Goal: Browse casually: Explore the website without a specific task or goal

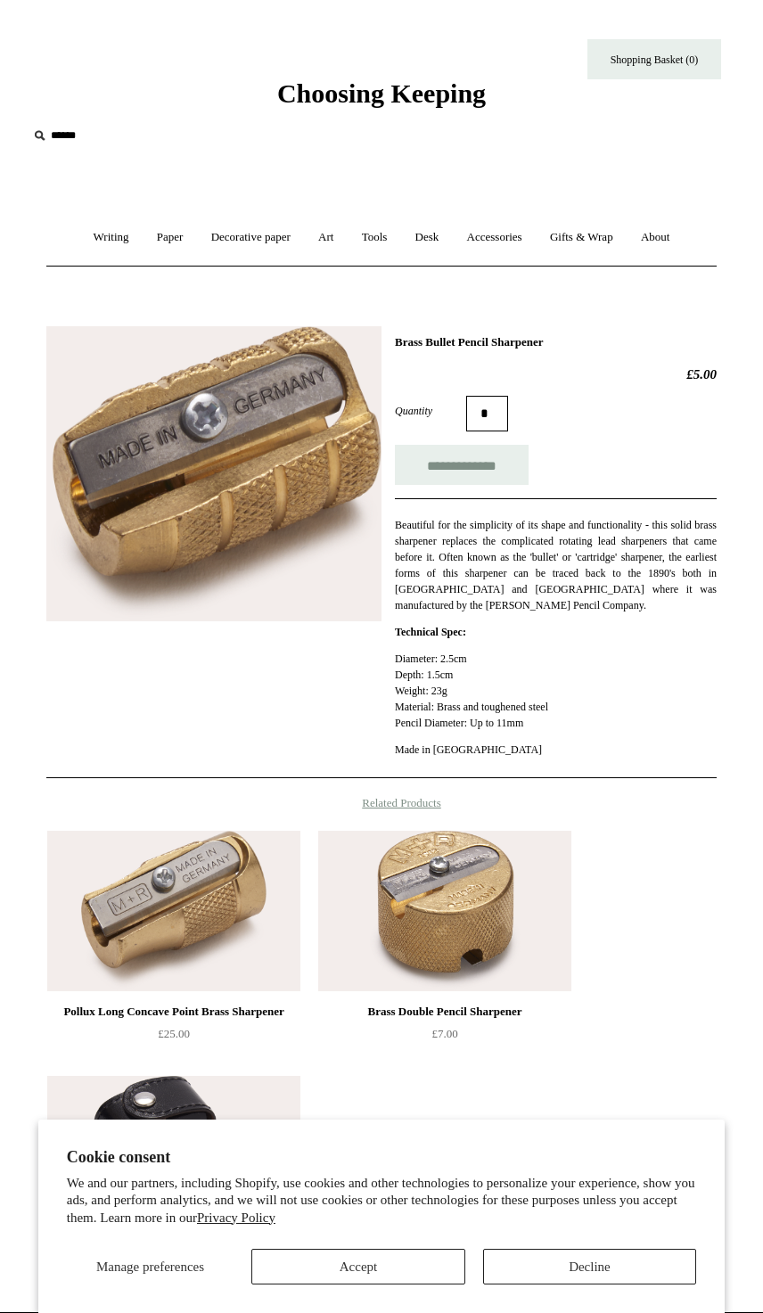
click at [117, 236] on link "Writing +" at bounding box center [111, 237] width 61 height 47
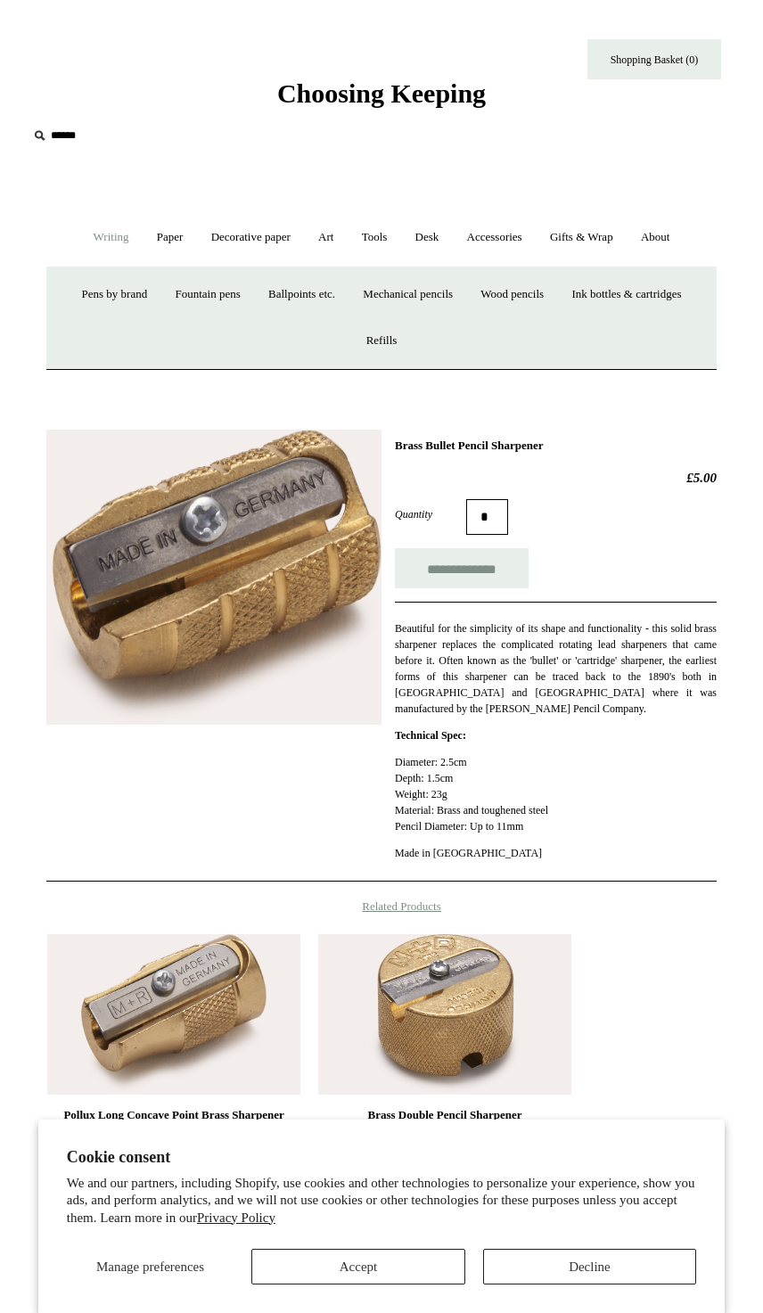
click at [127, 286] on link "Pens by brand +" at bounding box center [115, 294] width 91 height 47
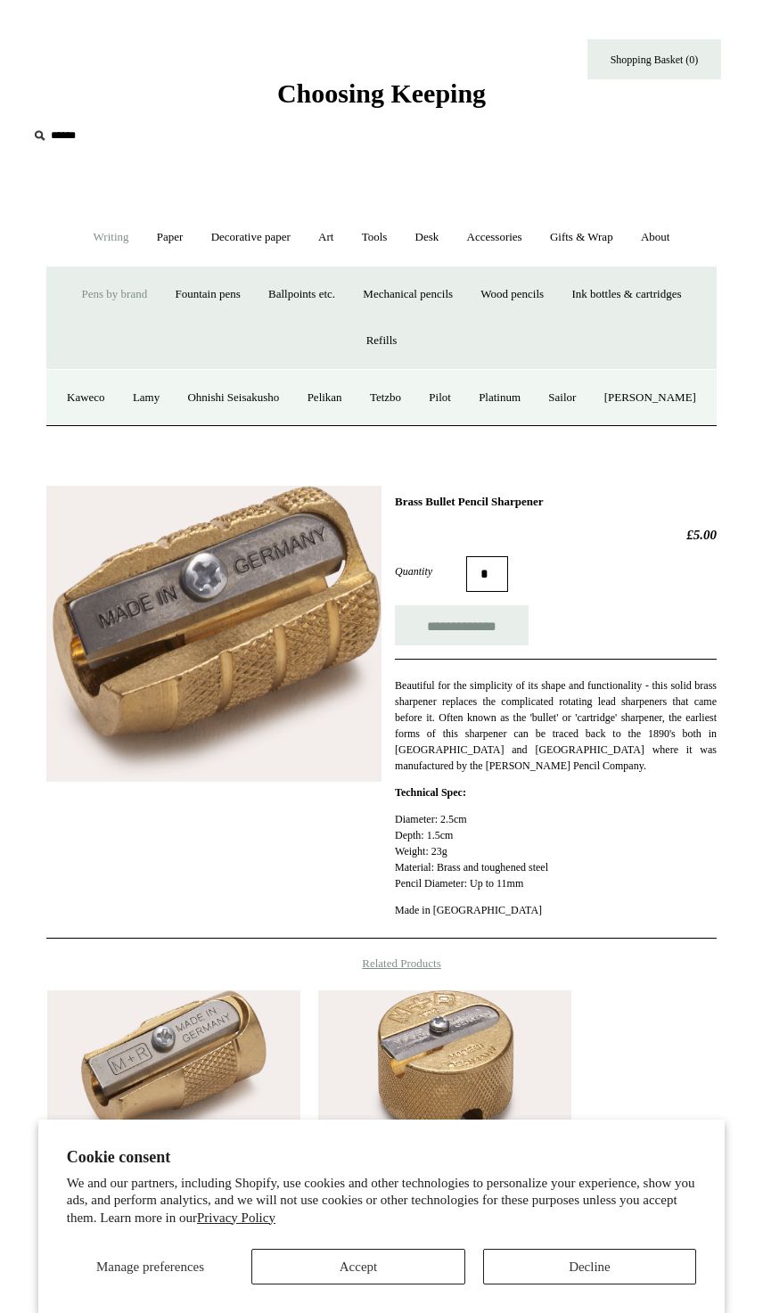
click at [288, 399] on link "Ohnishi Seisakusho" at bounding box center [233, 397] width 117 height 47
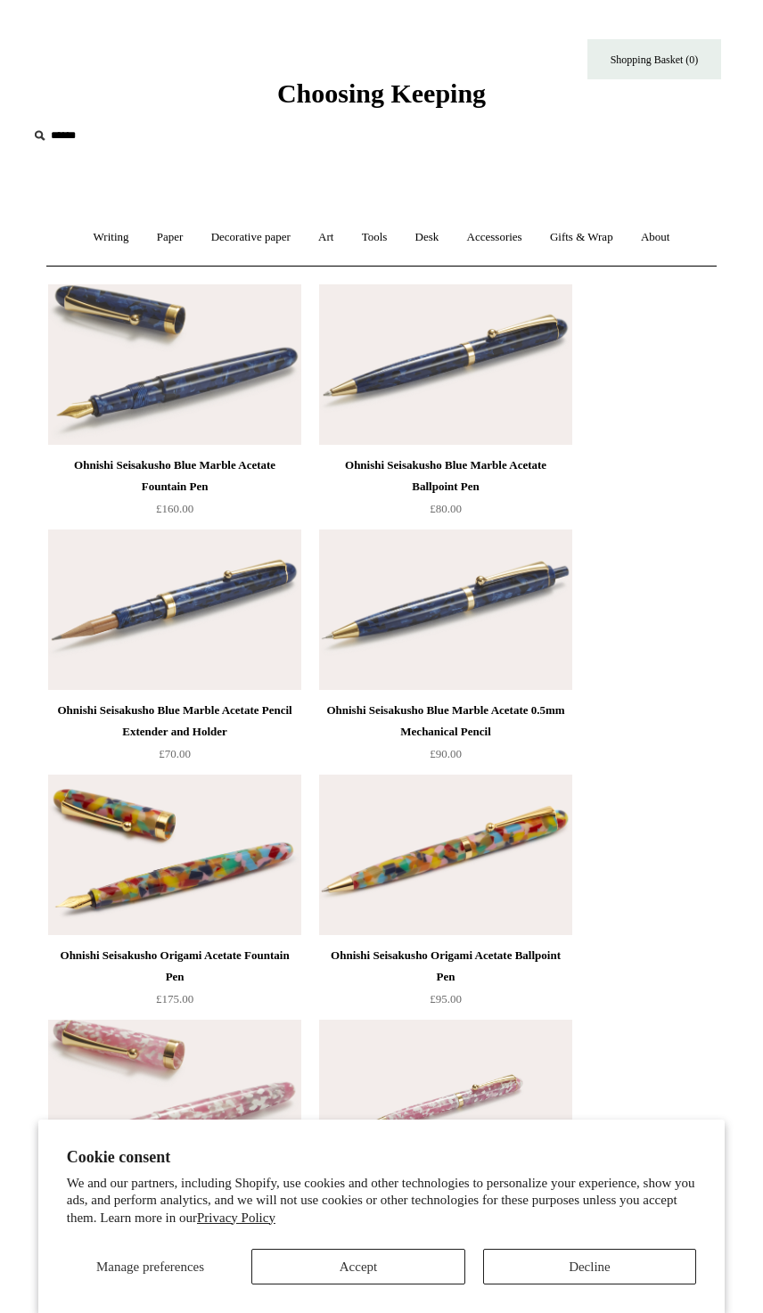
click at [113, 254] on link "Writing +" at bounding box center [111, 237] width 61 height 47
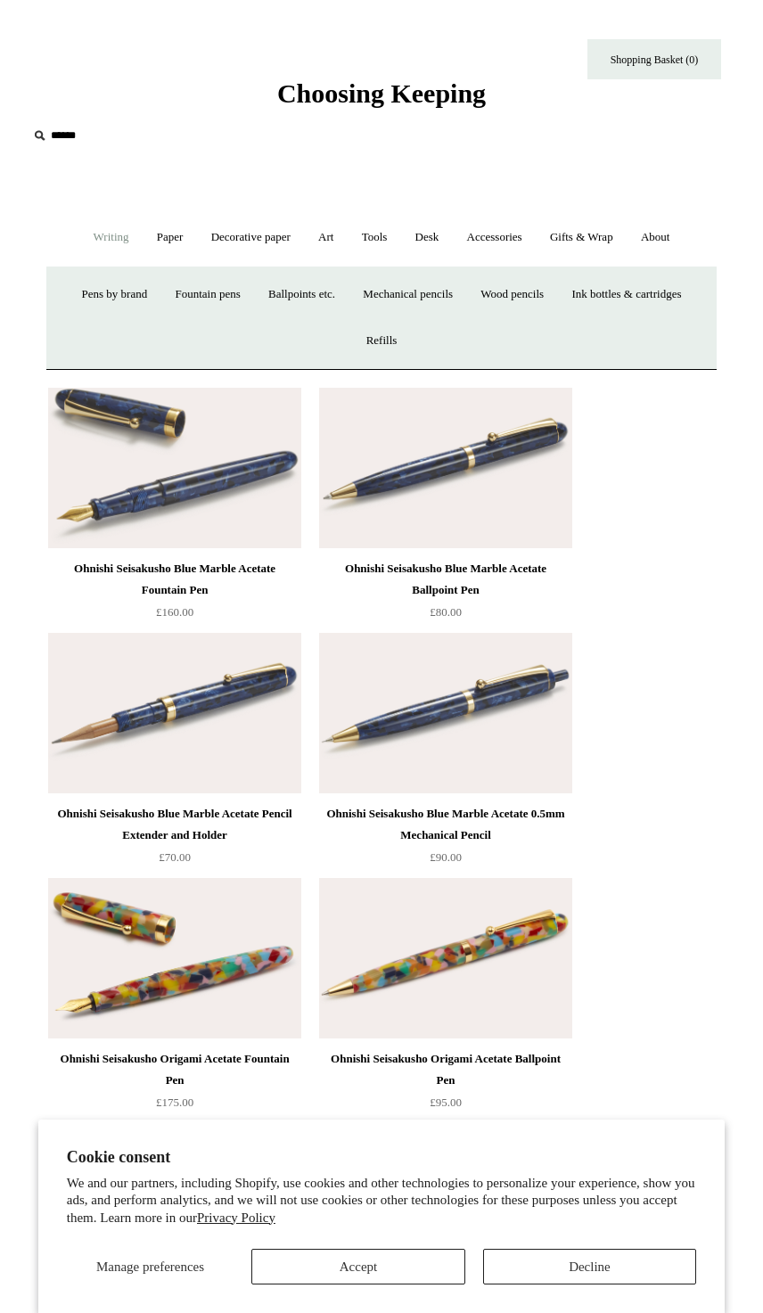
click at [527, 288] on link "Wood pencils +" at bounding box center [512, 294] width 88 height 47
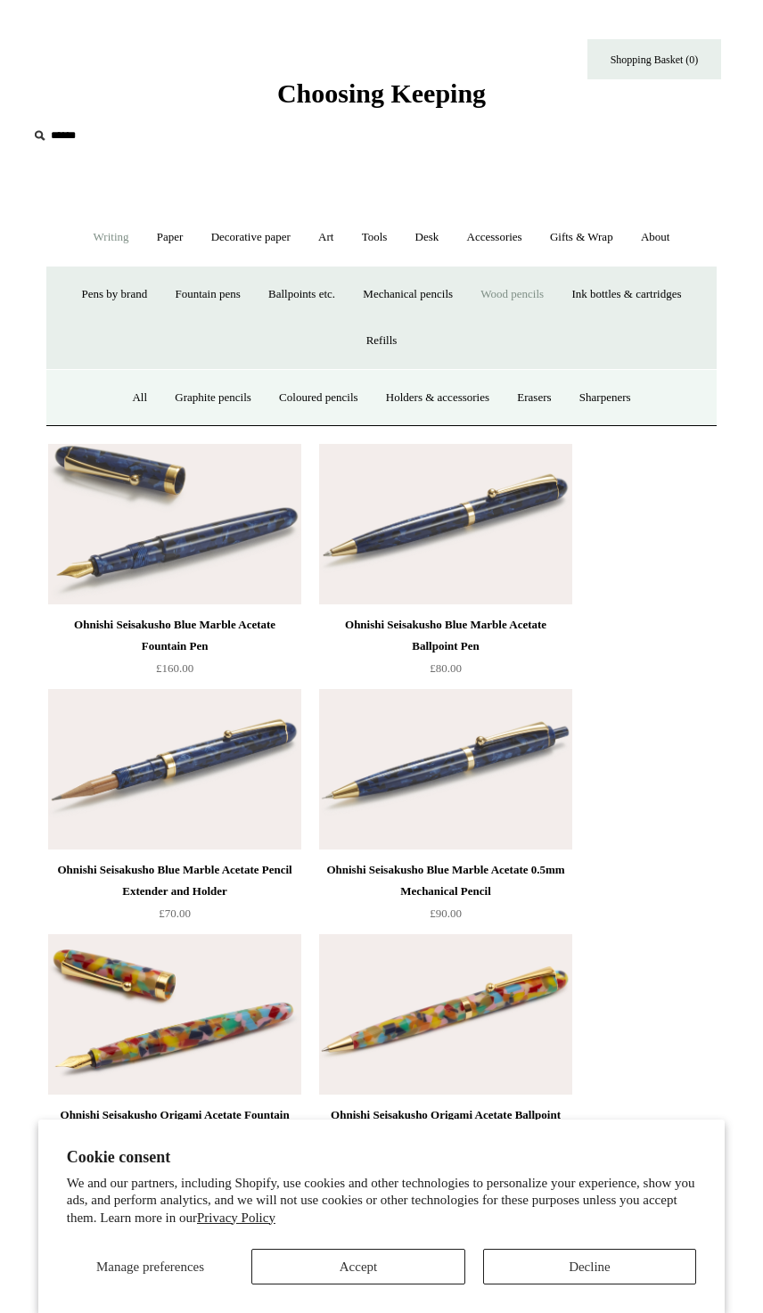
click at [132, 400] on link "All" at bounding box center [139, 397] width 40 height 47
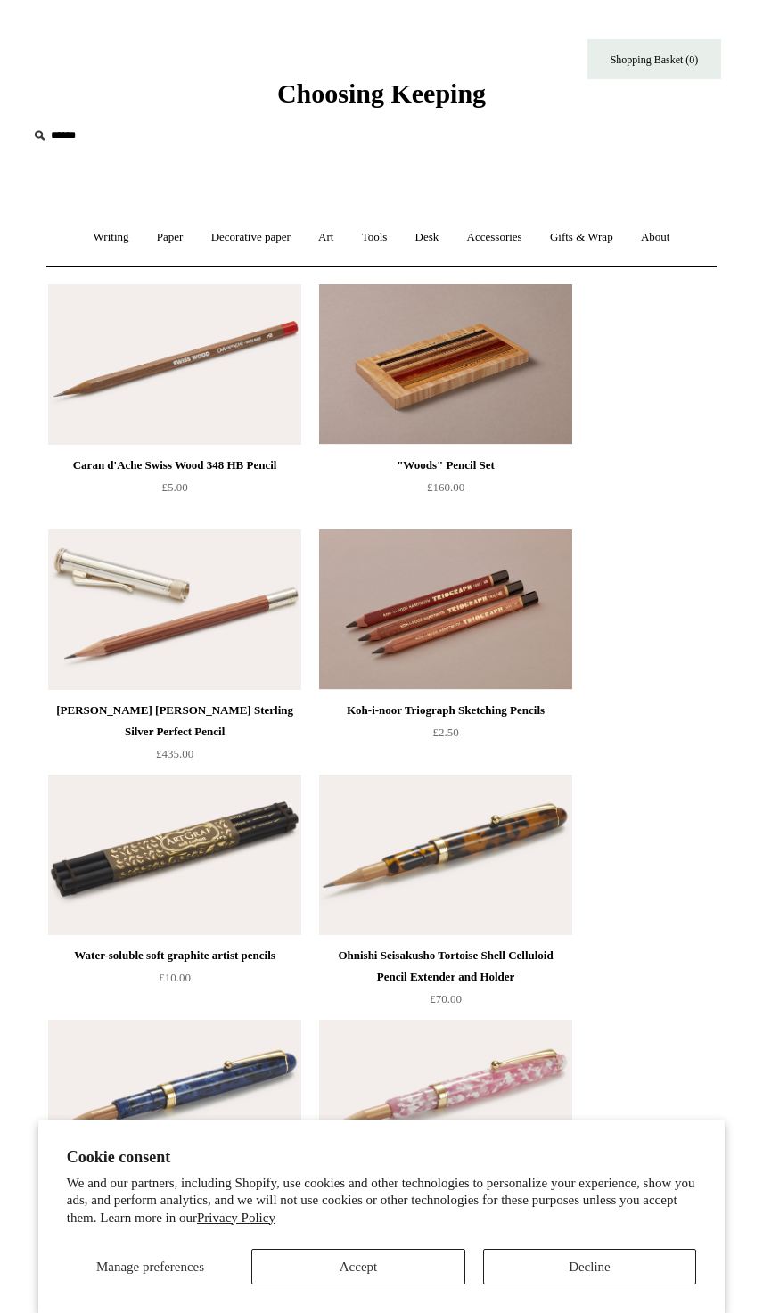
click at [283, 236] on link "Decorative paper +" at bounding box center [251, 237] width 104 height 47
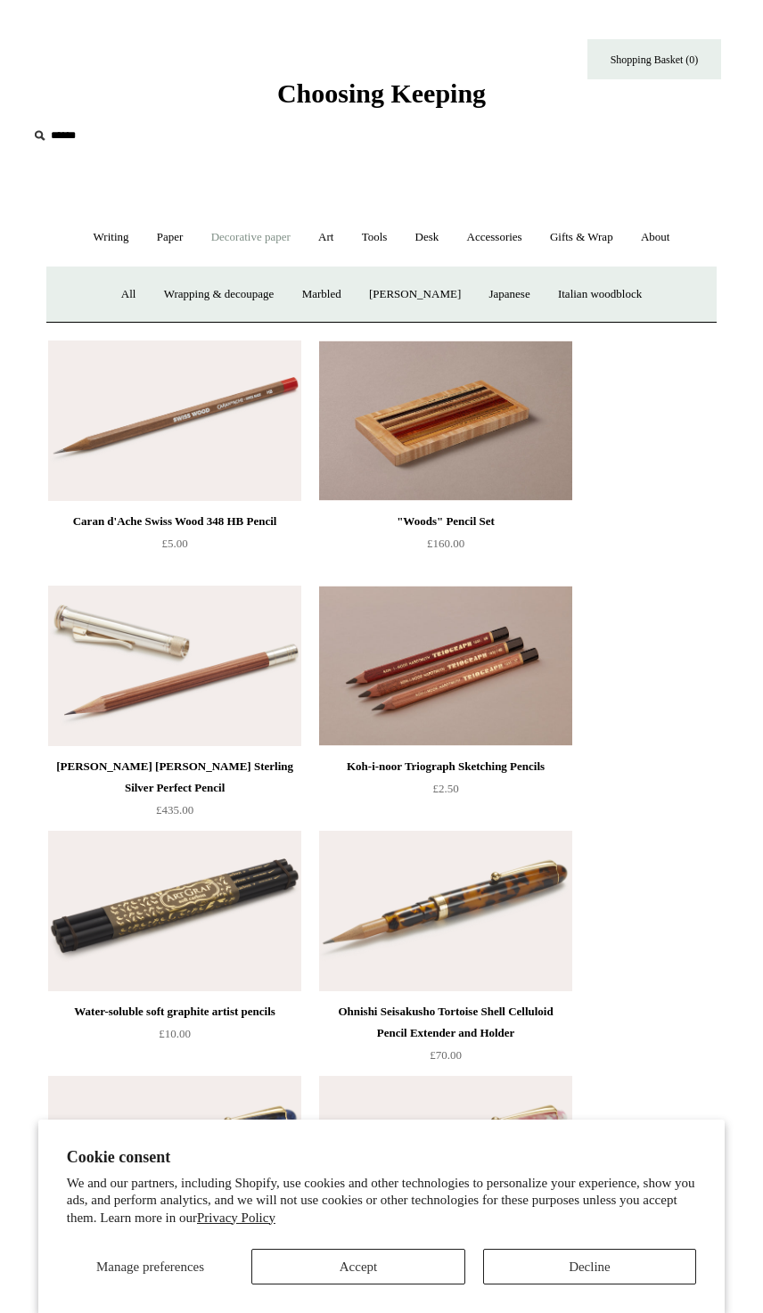
click at [128, 289] on link "All" at bounding box center [129, 294] width 40 height 47
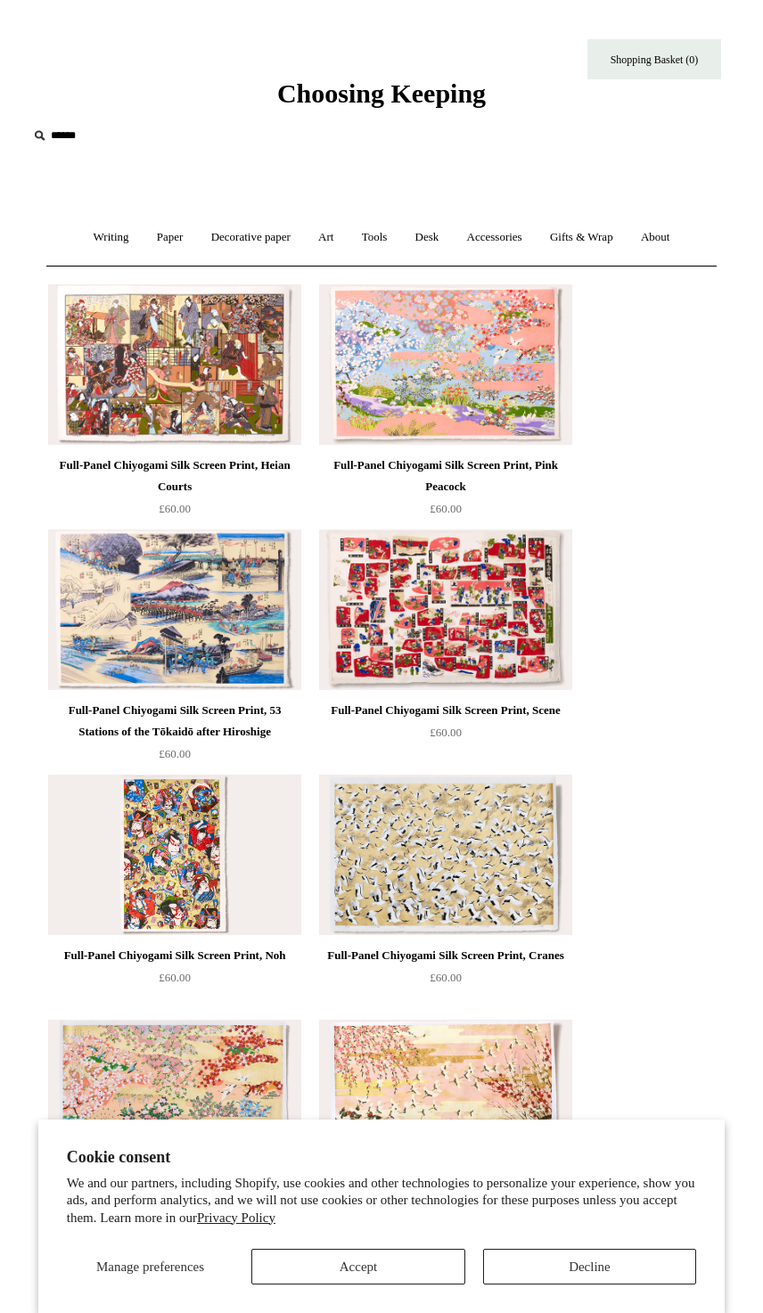
click at [270, 238] on link "Decorative paper +" at bounding box center [251, 237] width 104 height 47
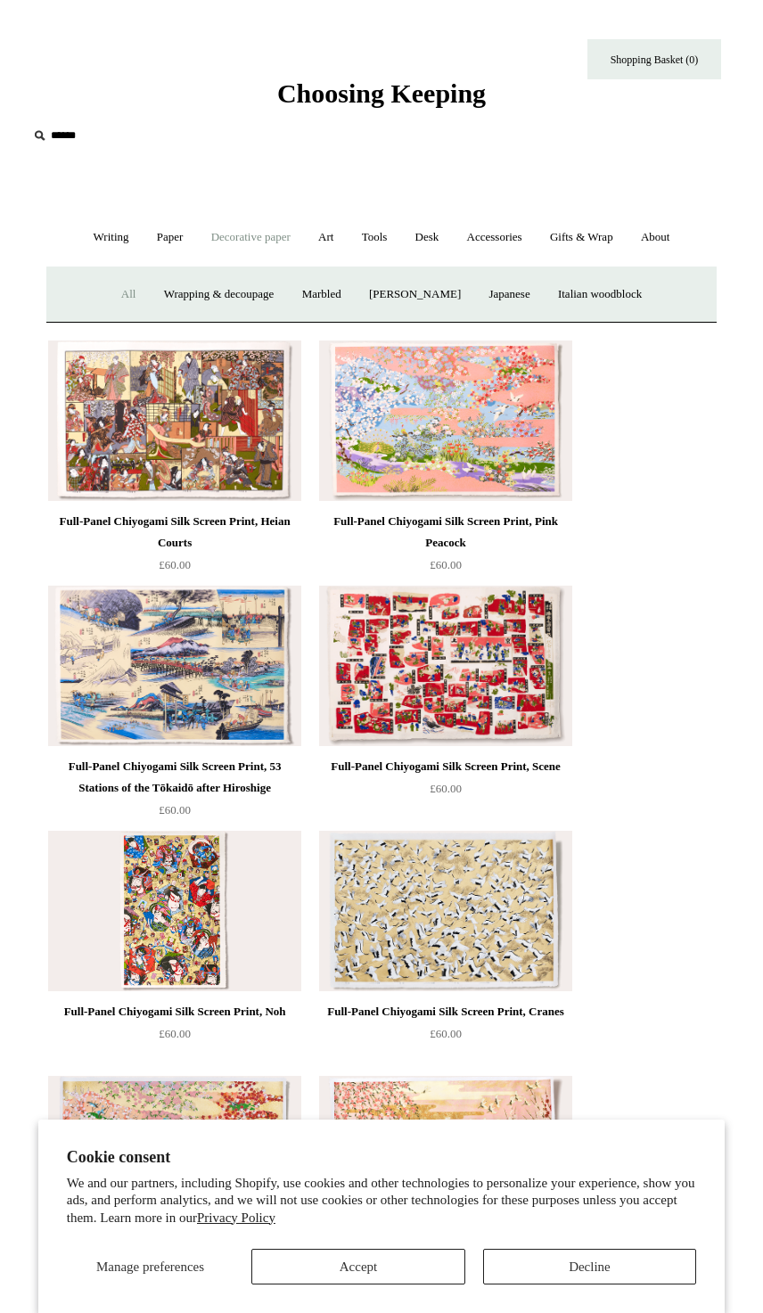
click at [337, 252] on link "Art +" at bounding box center [326, 237] width 40 height 47
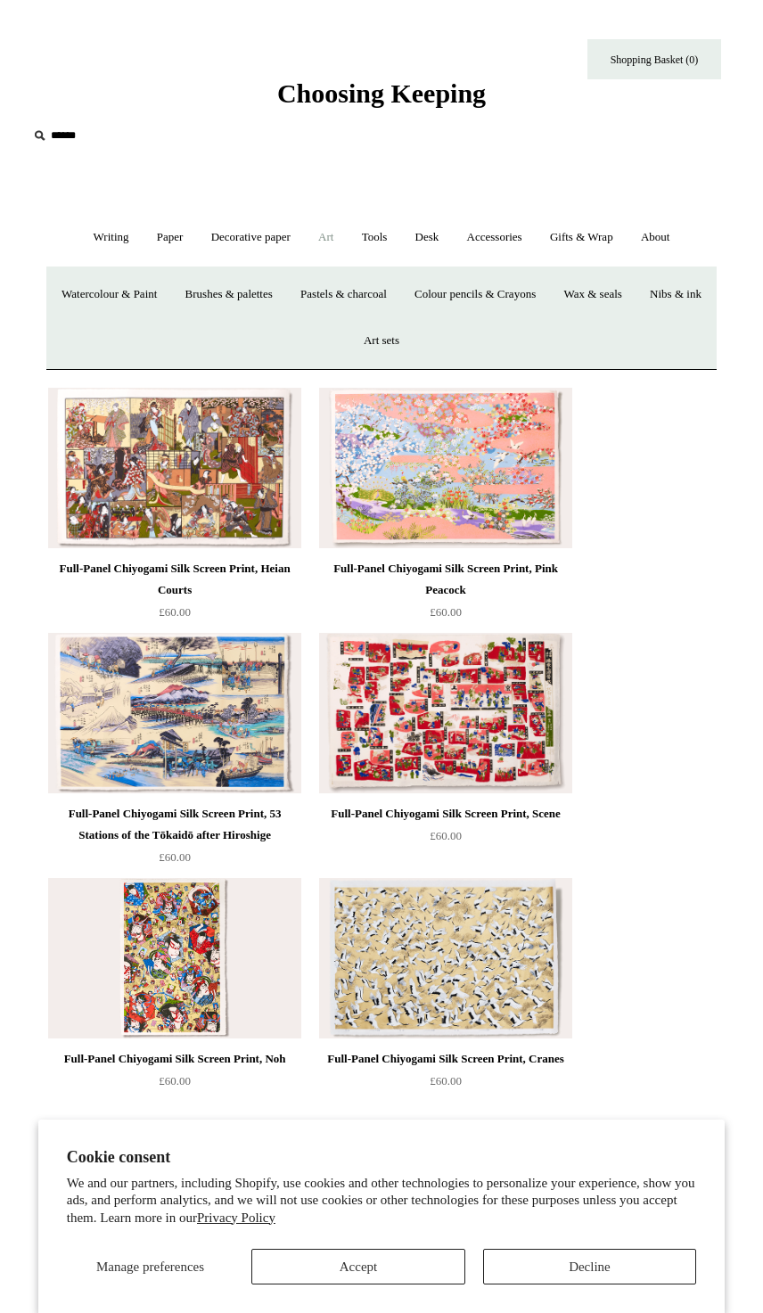
click at [166, 293] on link "Watercolour & Paint" at bounding box center [109, 294] width 120 height 47
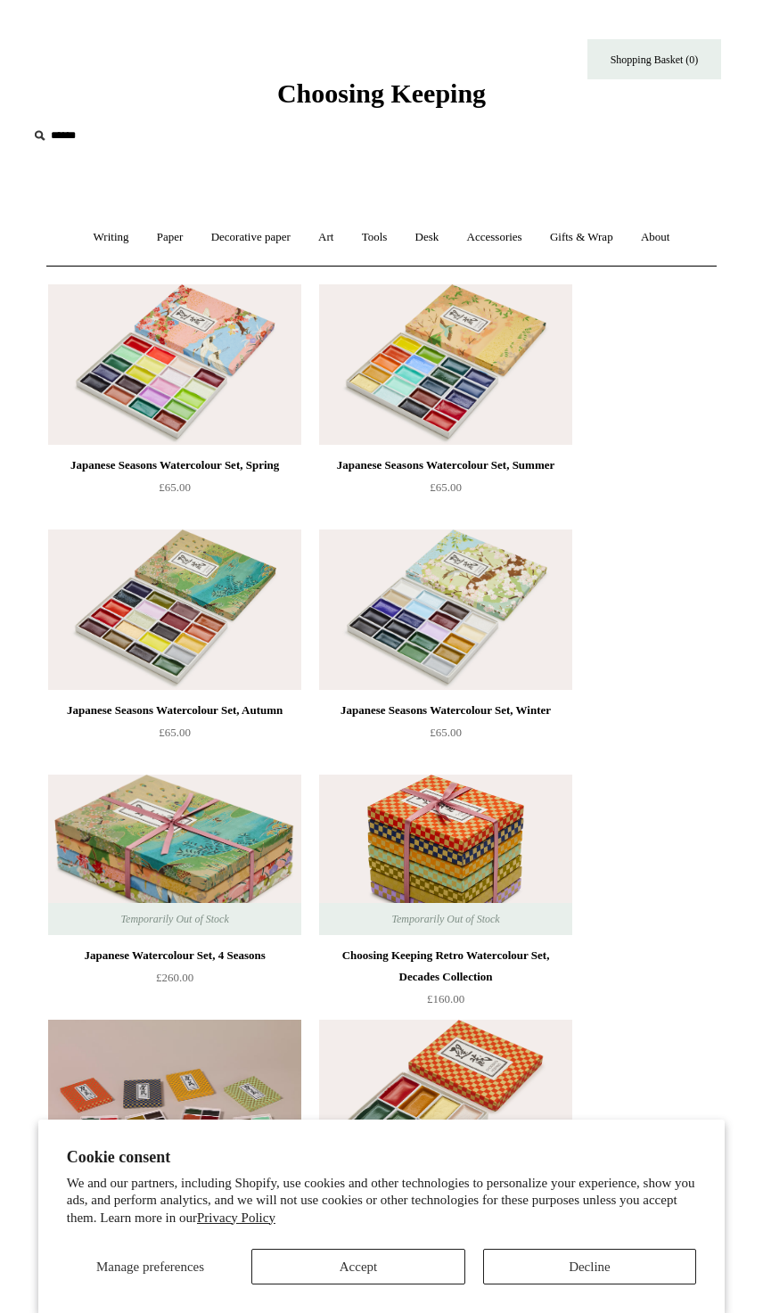
click at [386, 233] on link "Tools +" at bounding box center [374, 237] width 51 height 47
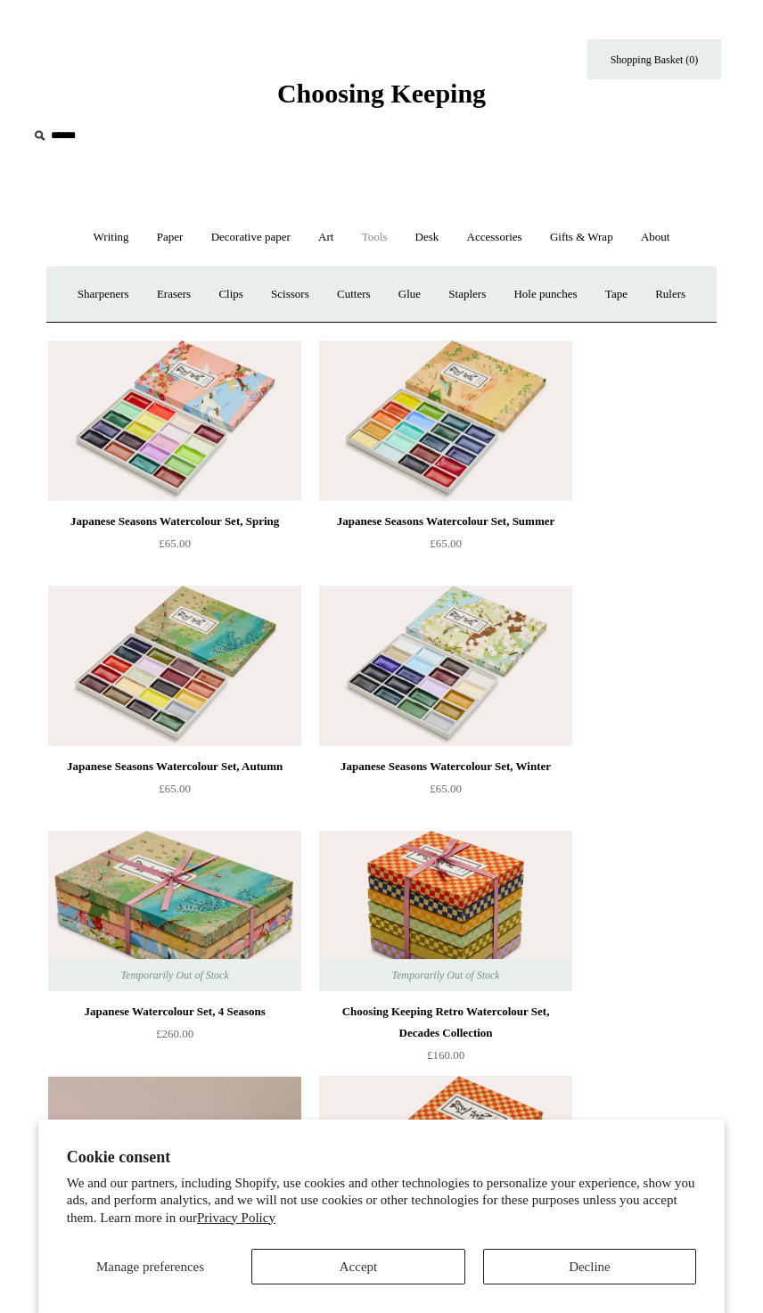
click at [643, 318] on link "Rulers" at bounding box center [670, 294] width 55 height 47
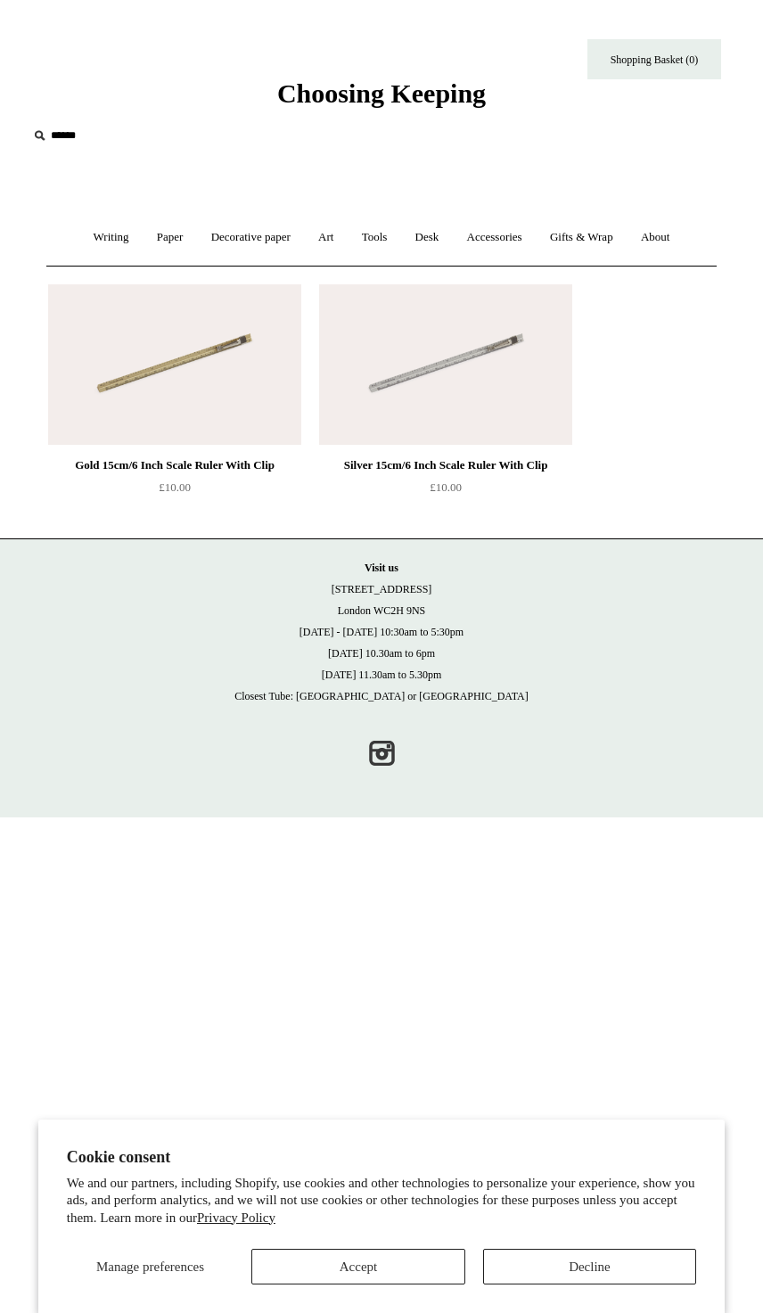
click at [393, 238] on link "Tools +" at bounding box center [374, 237] width 51 height 47
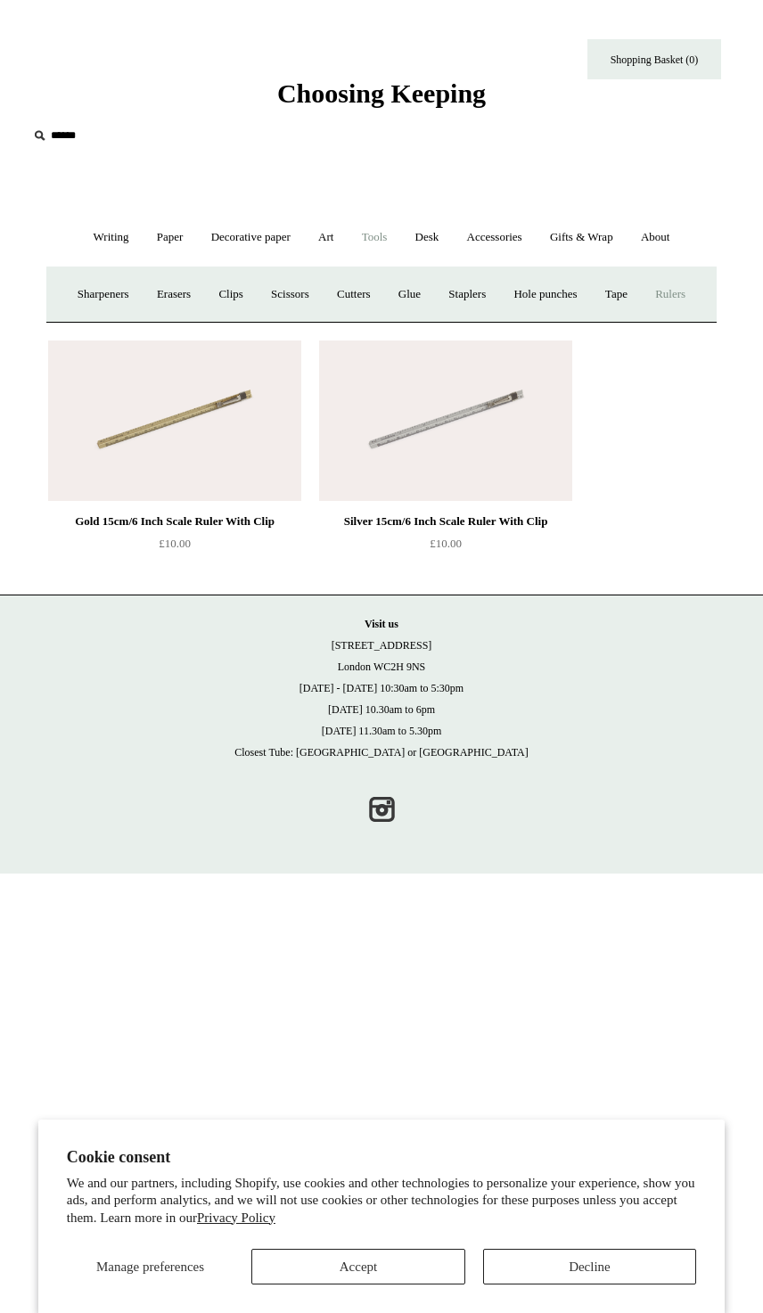
click at [383, 288] on link "Cutters" at bounding box center [353, 294] width 59 height 47
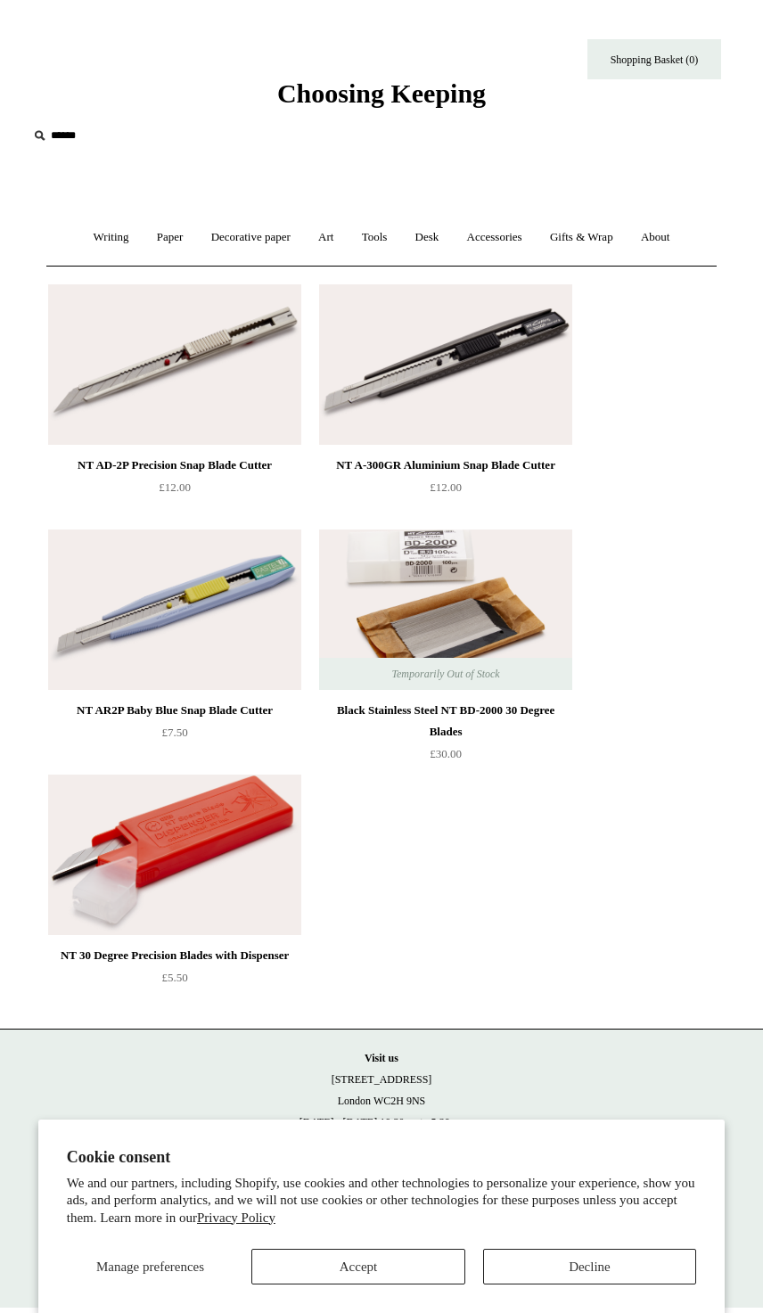
click at [381, 243] on link "Tools +" at bounding box center [374, 237] width 51 height 47
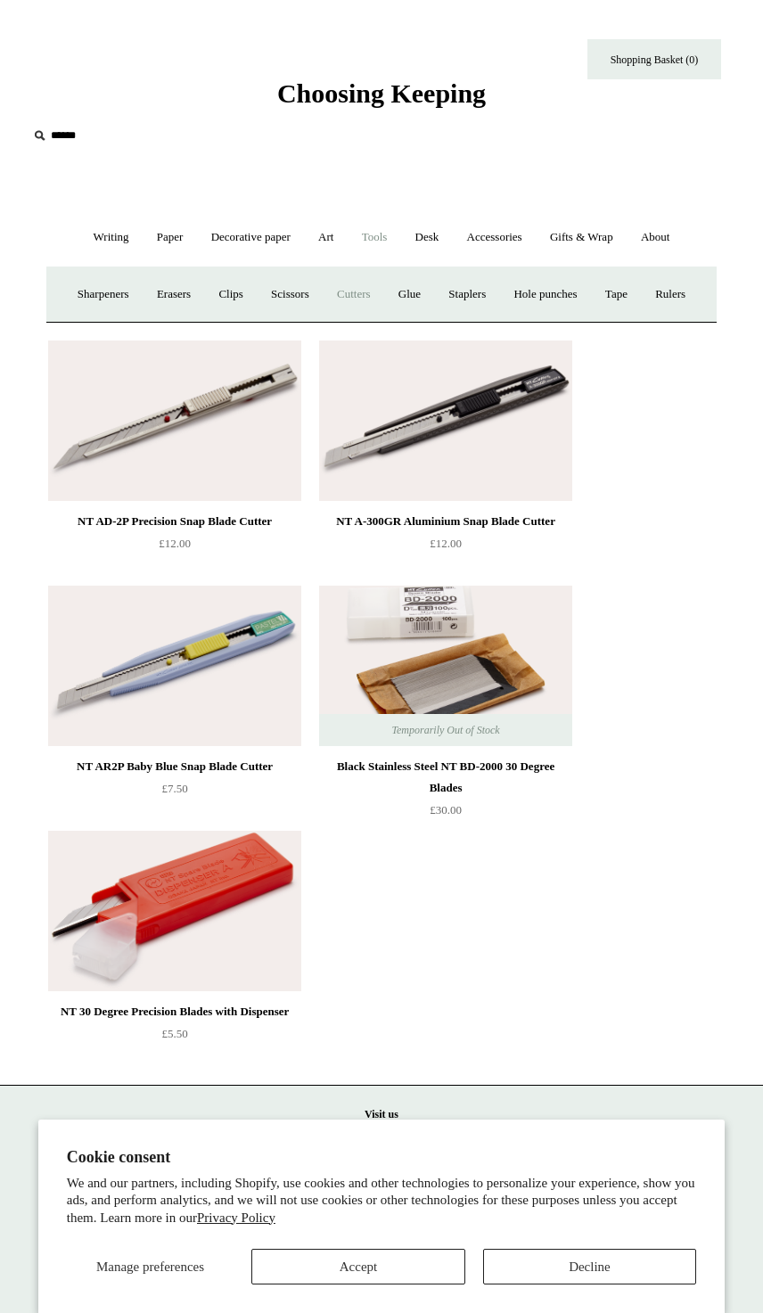
click at [322, 299] on link "Scissors" at bounding box center [290, 294] width 63 height 47
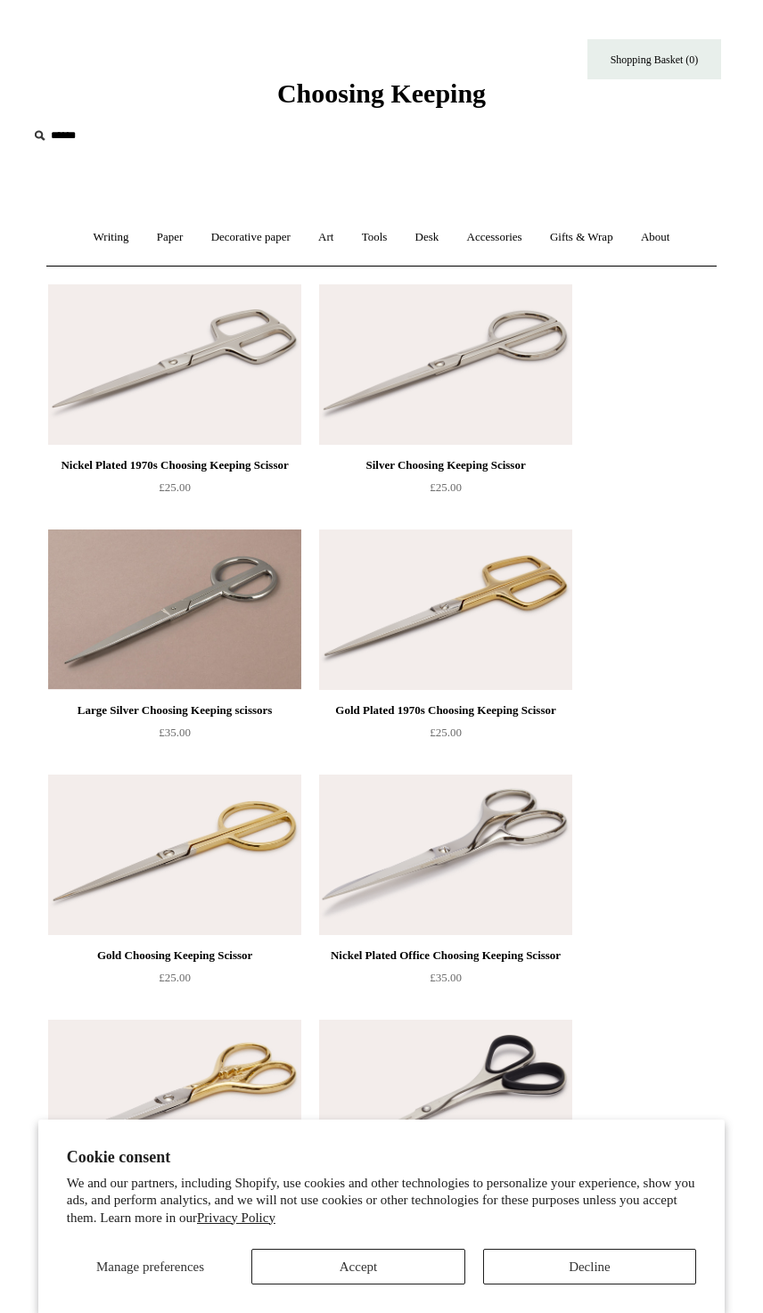
click at [393, 234] on link "Tools +" at bounding box center [374, 237] width 51 height 47
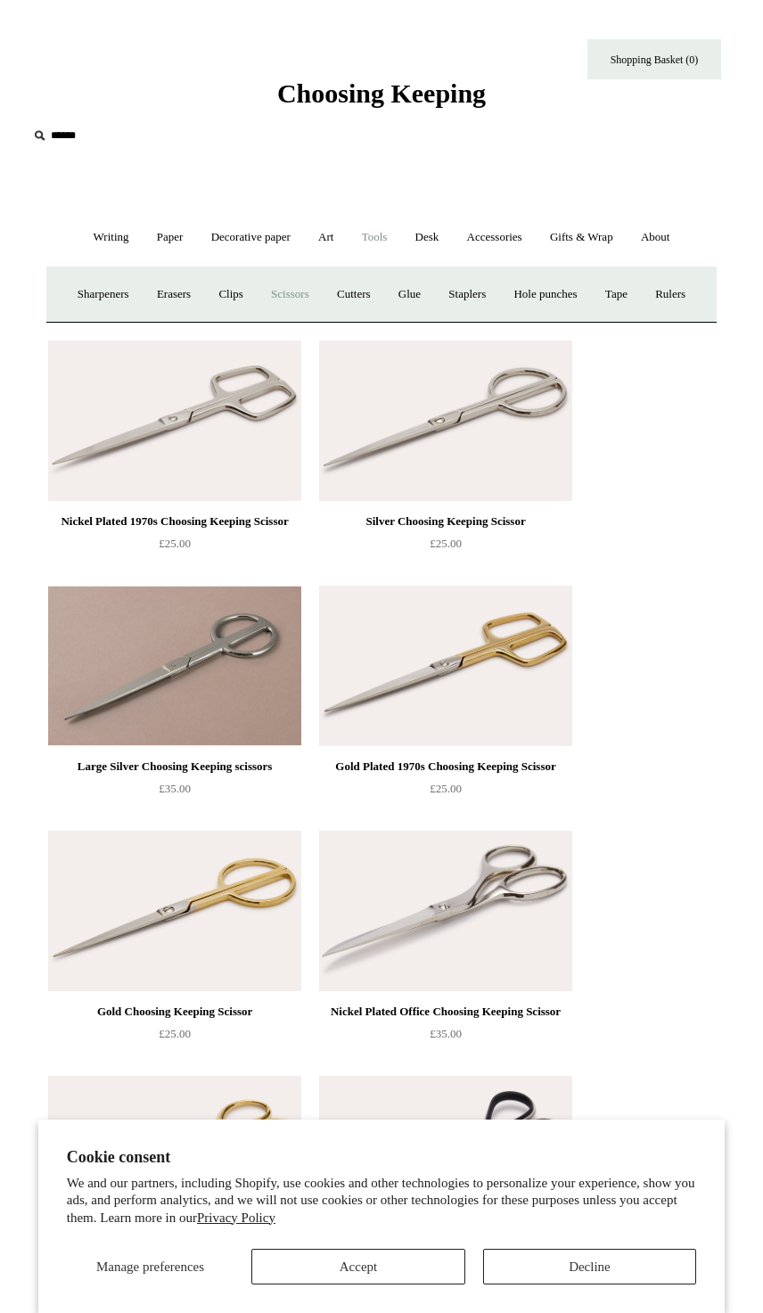
click at [190, 298] on link "Erasers" at bounding box center [173, 294] width 59 height 47
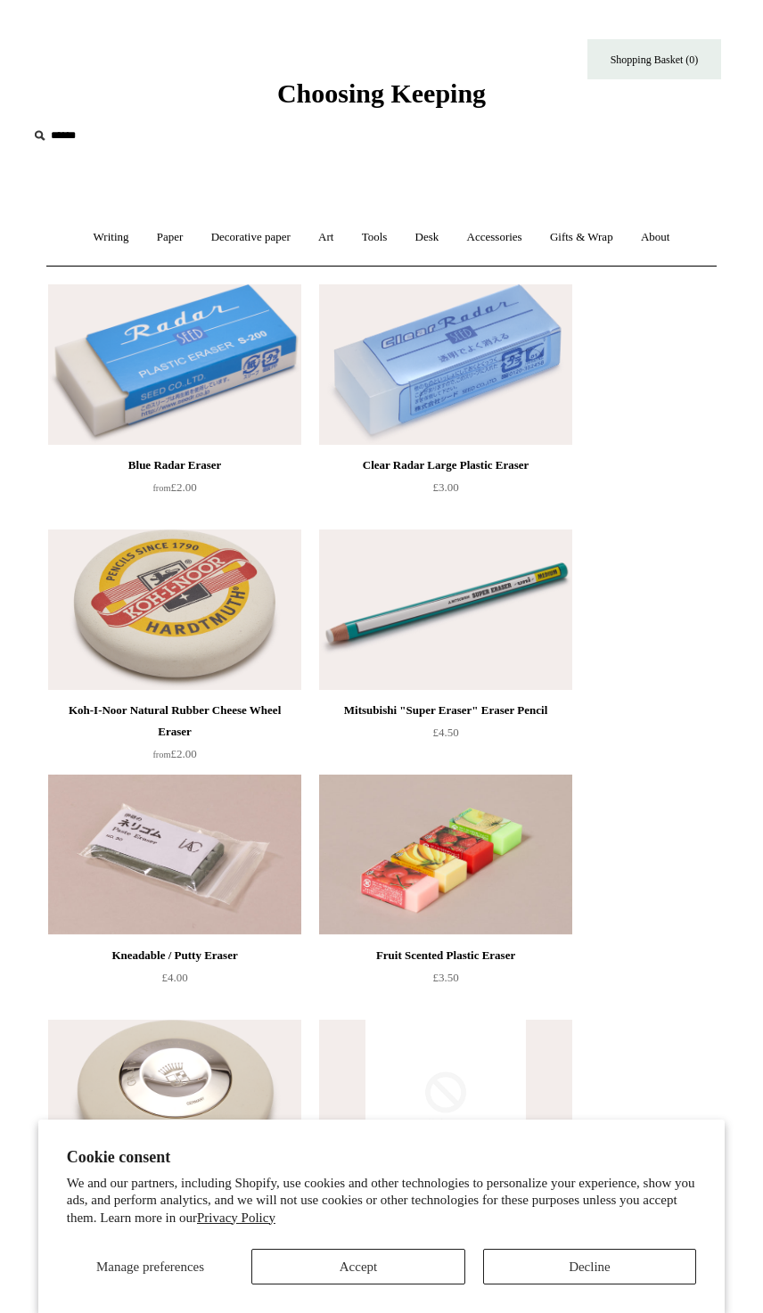
click at [366, 243] on link "Tools +" at bounding box center [374, 237] width 51 height 47
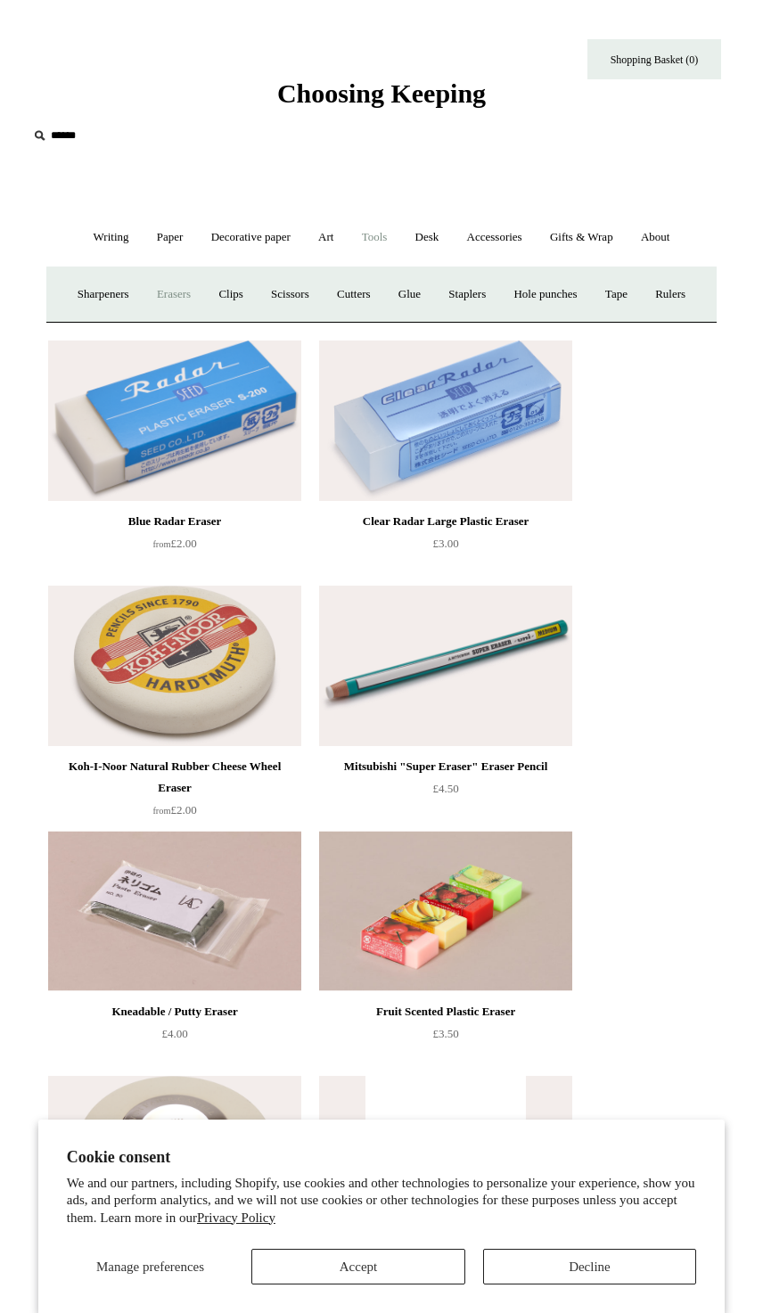
click at [255, 292] on link "Clips +" at bounding box center [230, 294] width 49 height 47
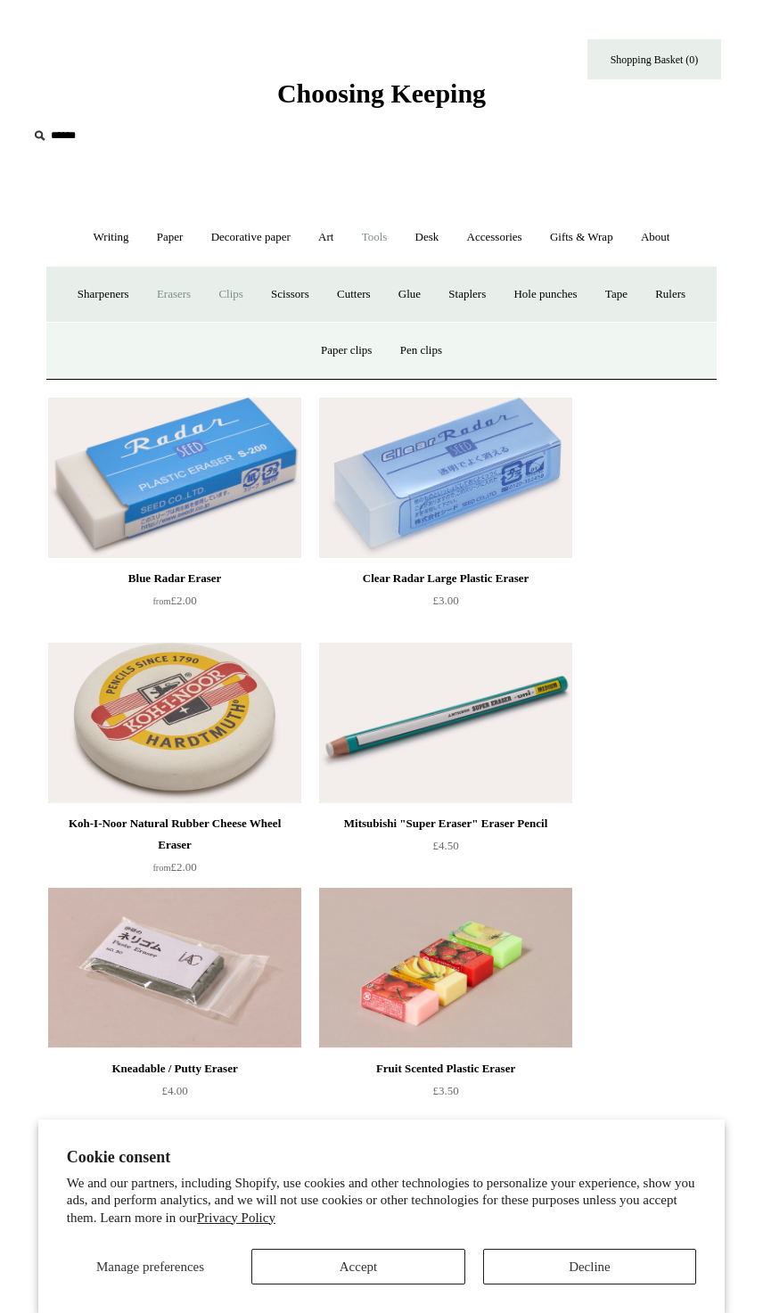
click at [364, 374] on link "Paper clips" at bounding box center [346, 350] width 76 height 47
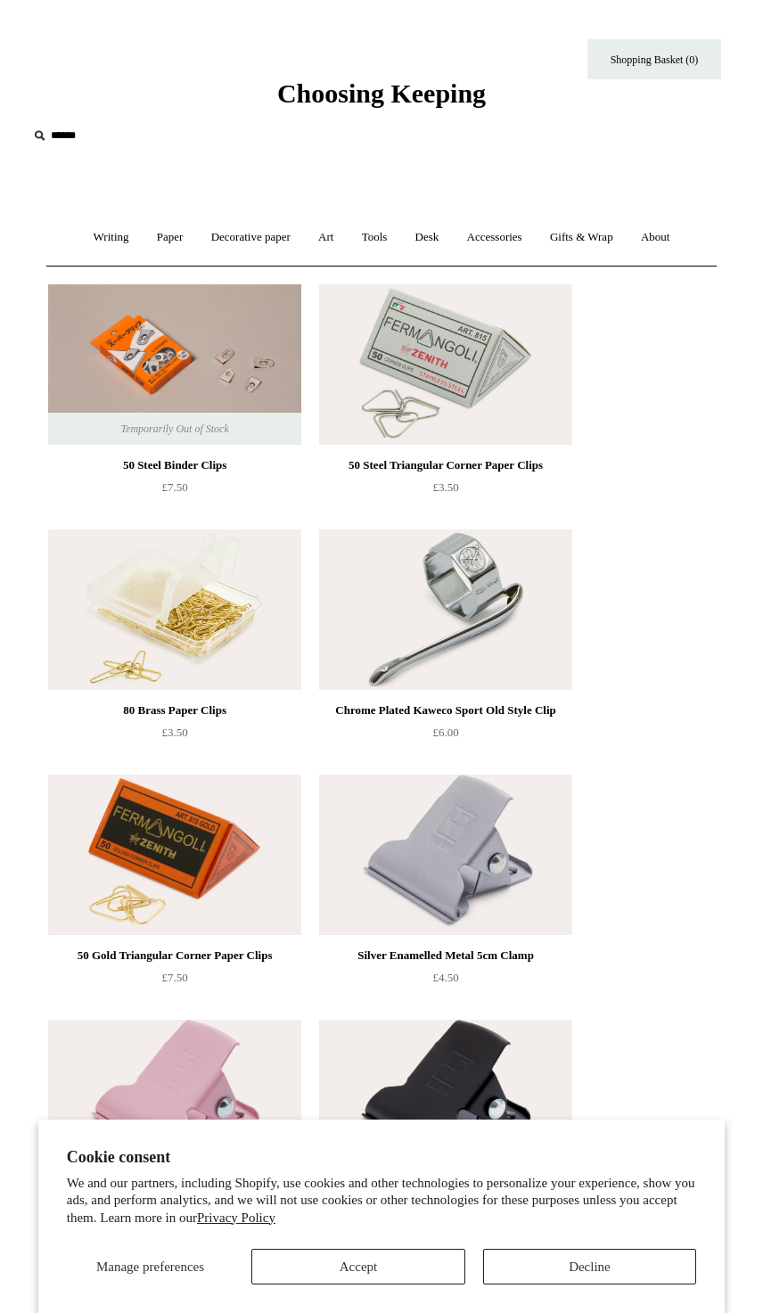
click at [390, 234] on link "Tools +" at bounding box center [374, 237] width 51 height 47
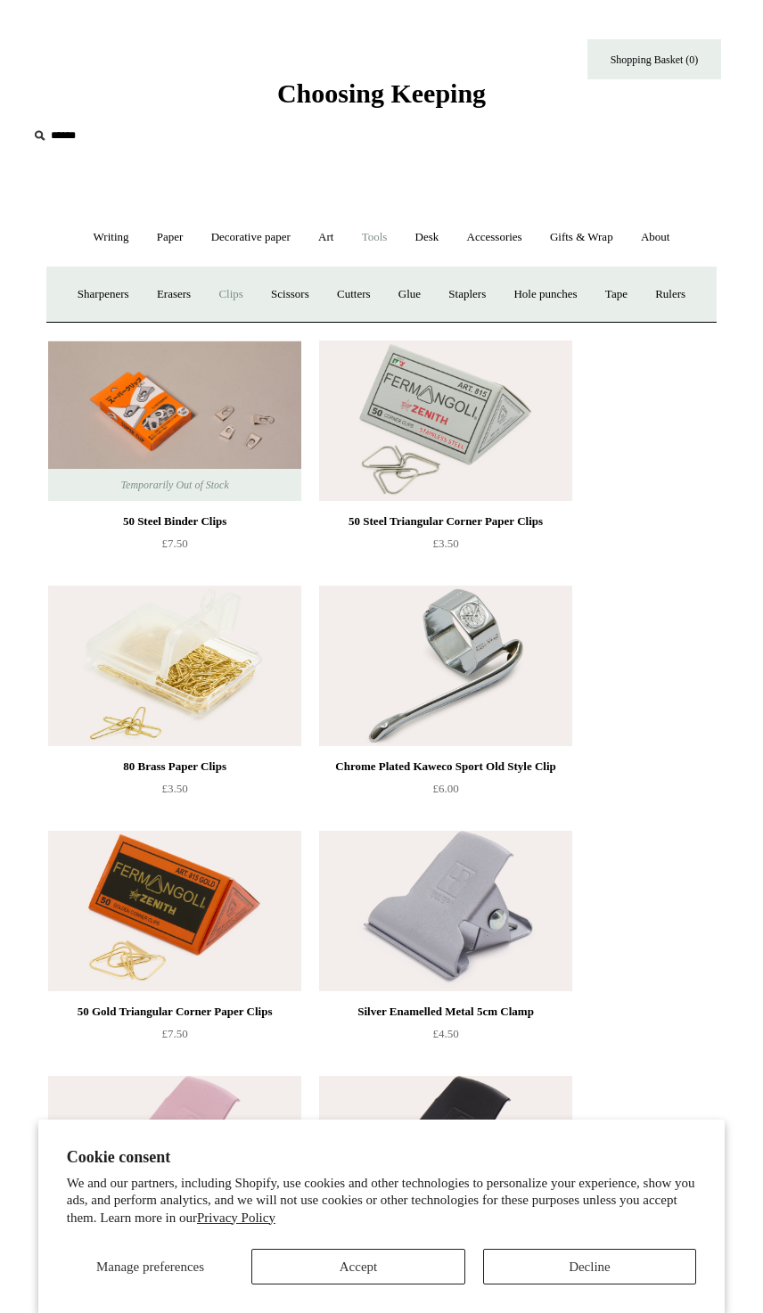
click at [122, 298] on link "Sharpeners" at bounding box center [103, 294] width 77 height 47
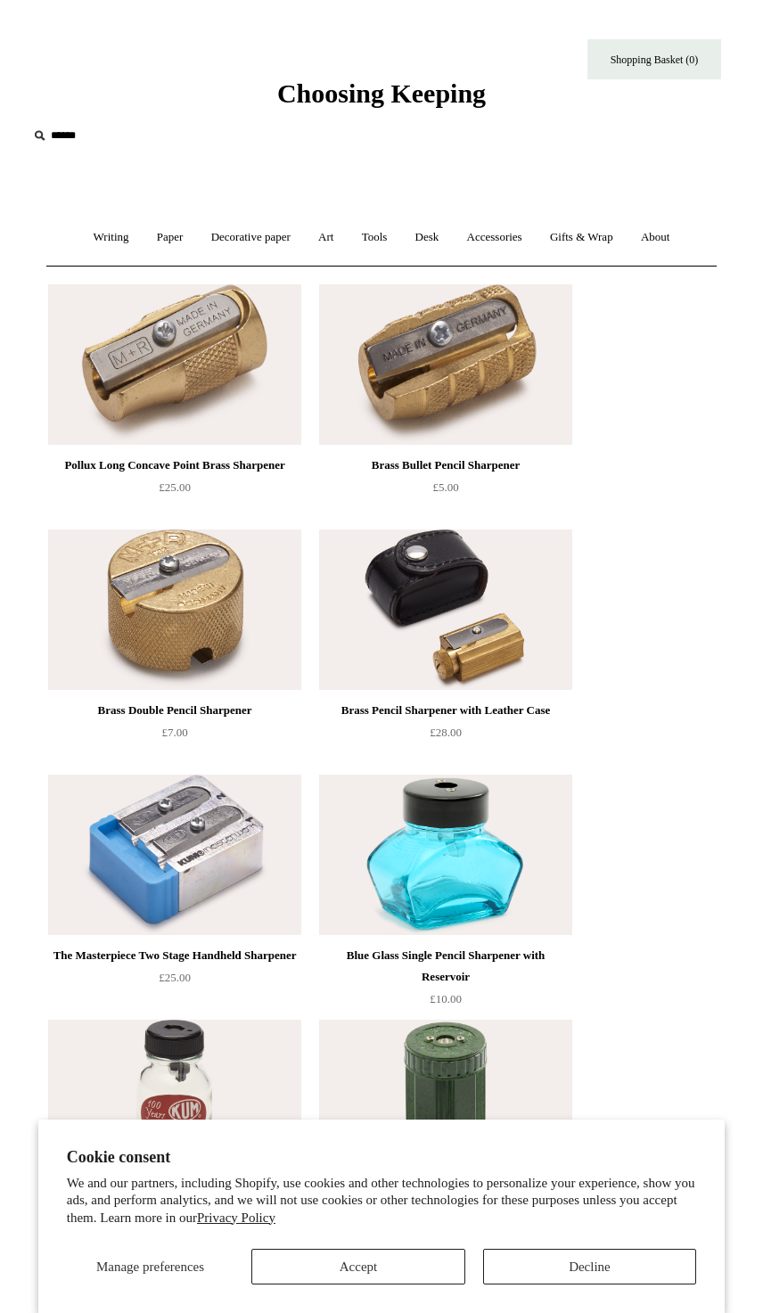
click at [534, 231] on link "Accessories +" at bounding box center [495, 237] width 80 height 47
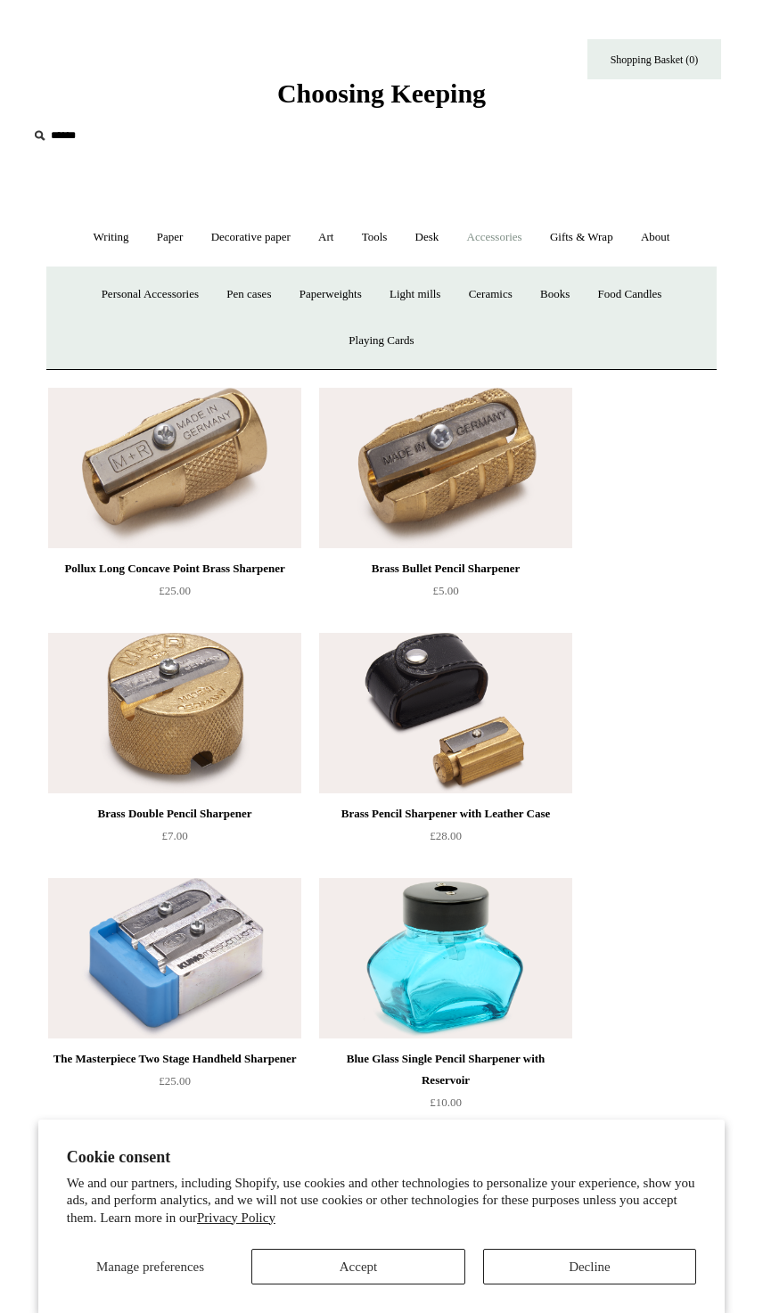
click at [443, 308] on link "Light mills" at bounding box center [415, 294] width 76 height 47
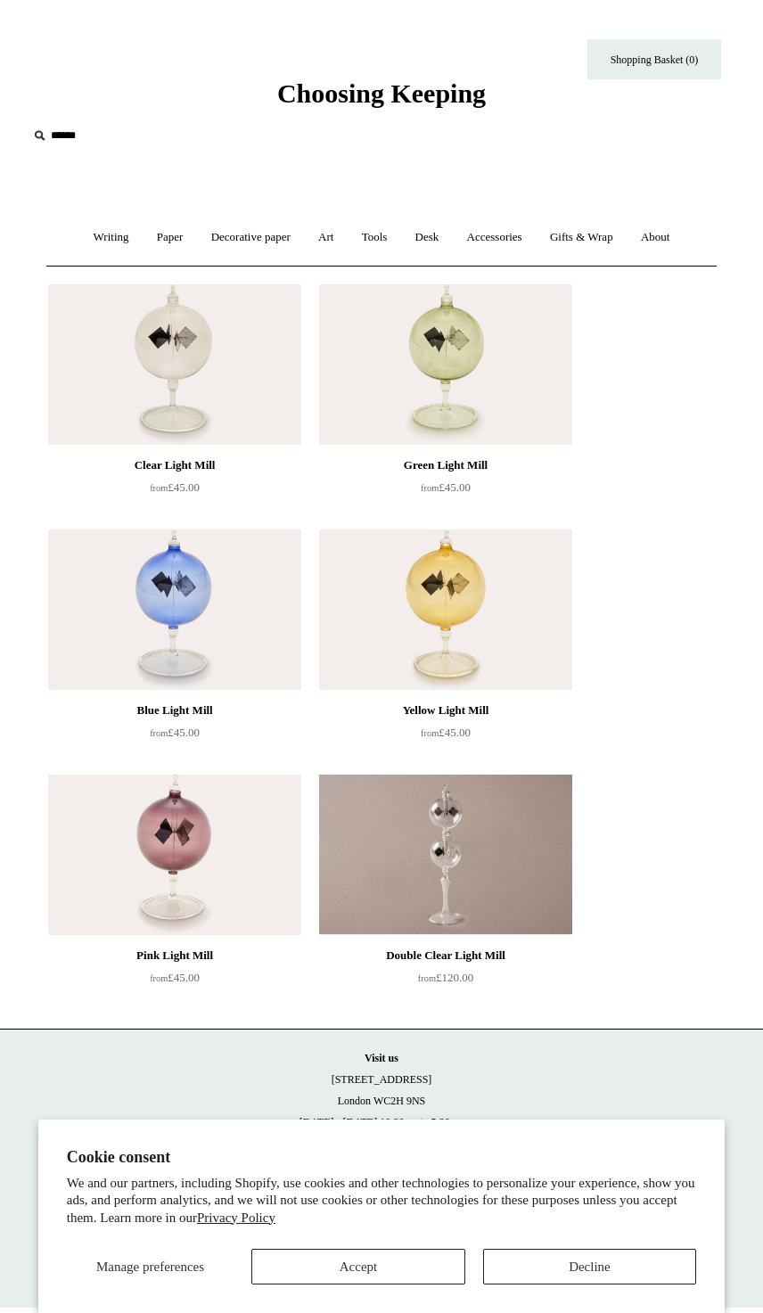
click at [529, 241] on link "Accessories +" at bounding box center [495, 237] width 80 height 47
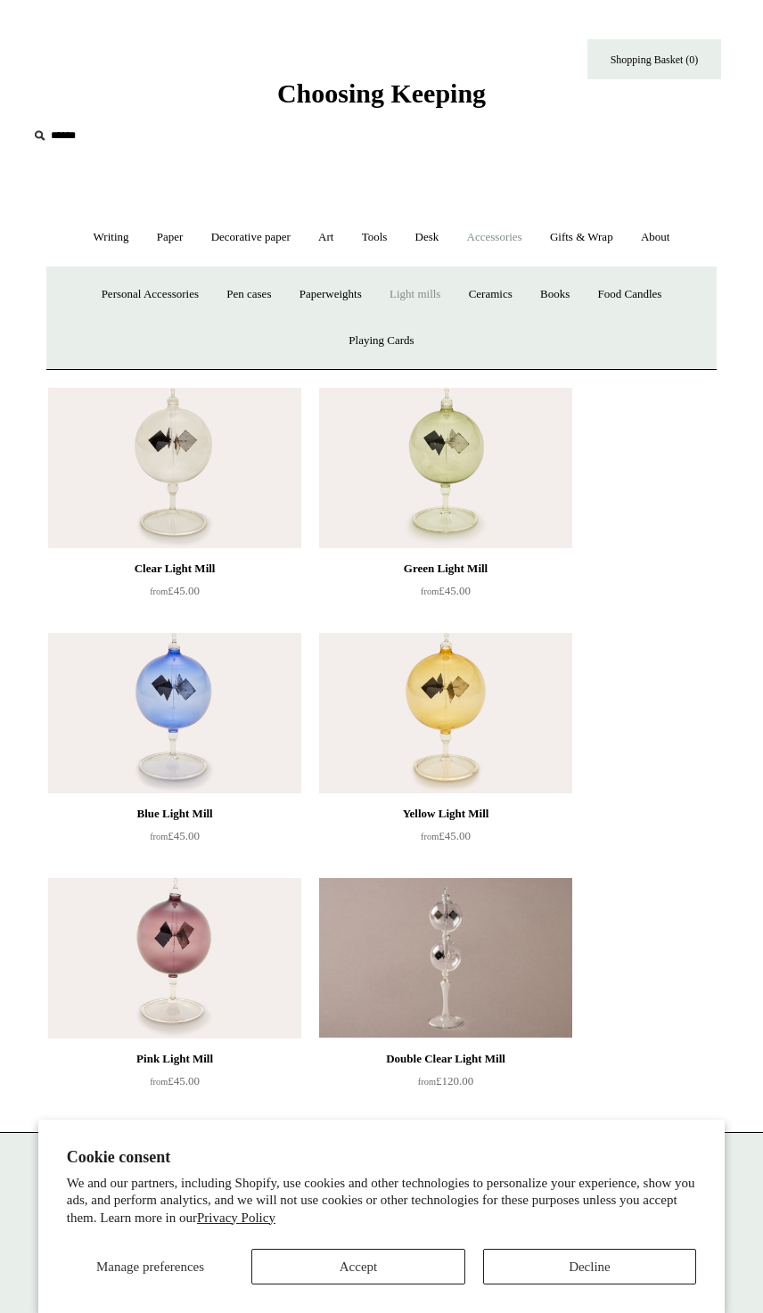
click at [525, 282] on link "Ceramics +" at bounding box center [490, 294] width 69 height 47
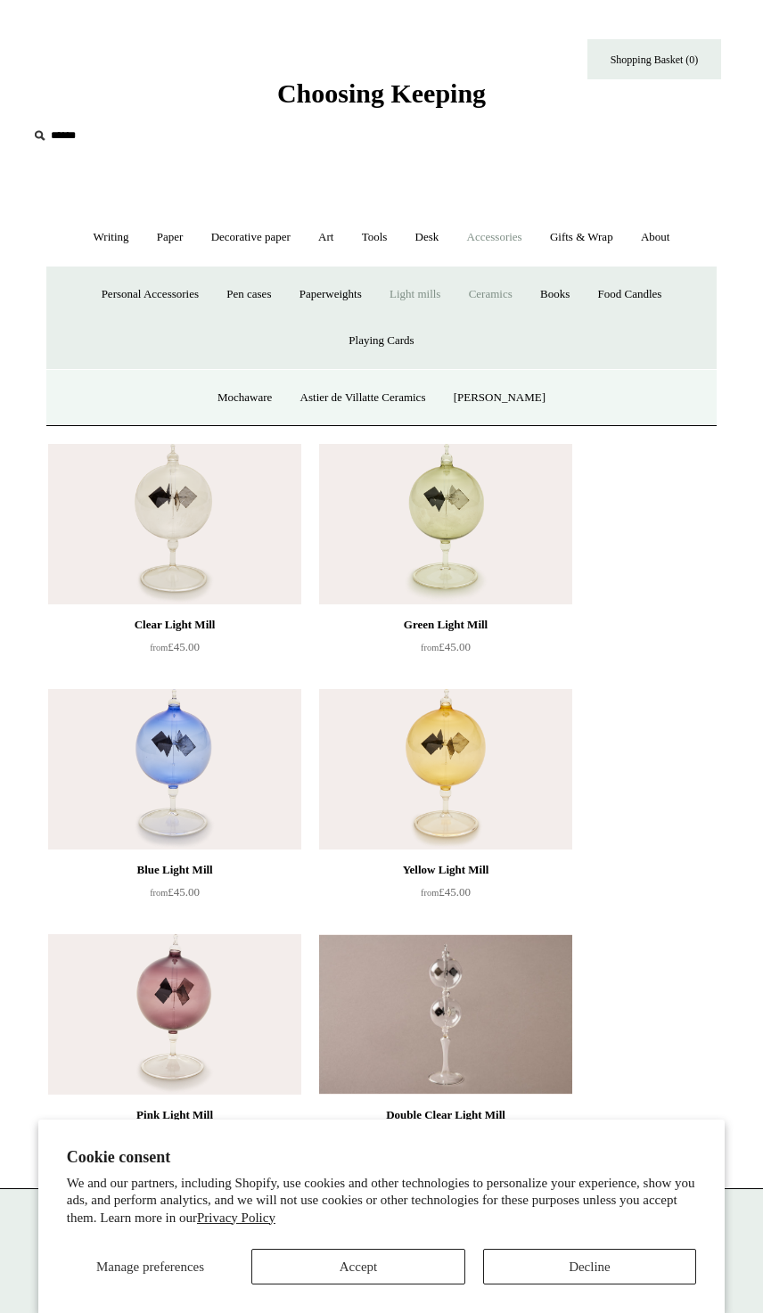
click at [520, 304] on link "Ceramics -" at bounding box center [490, 294] width 69 height 47
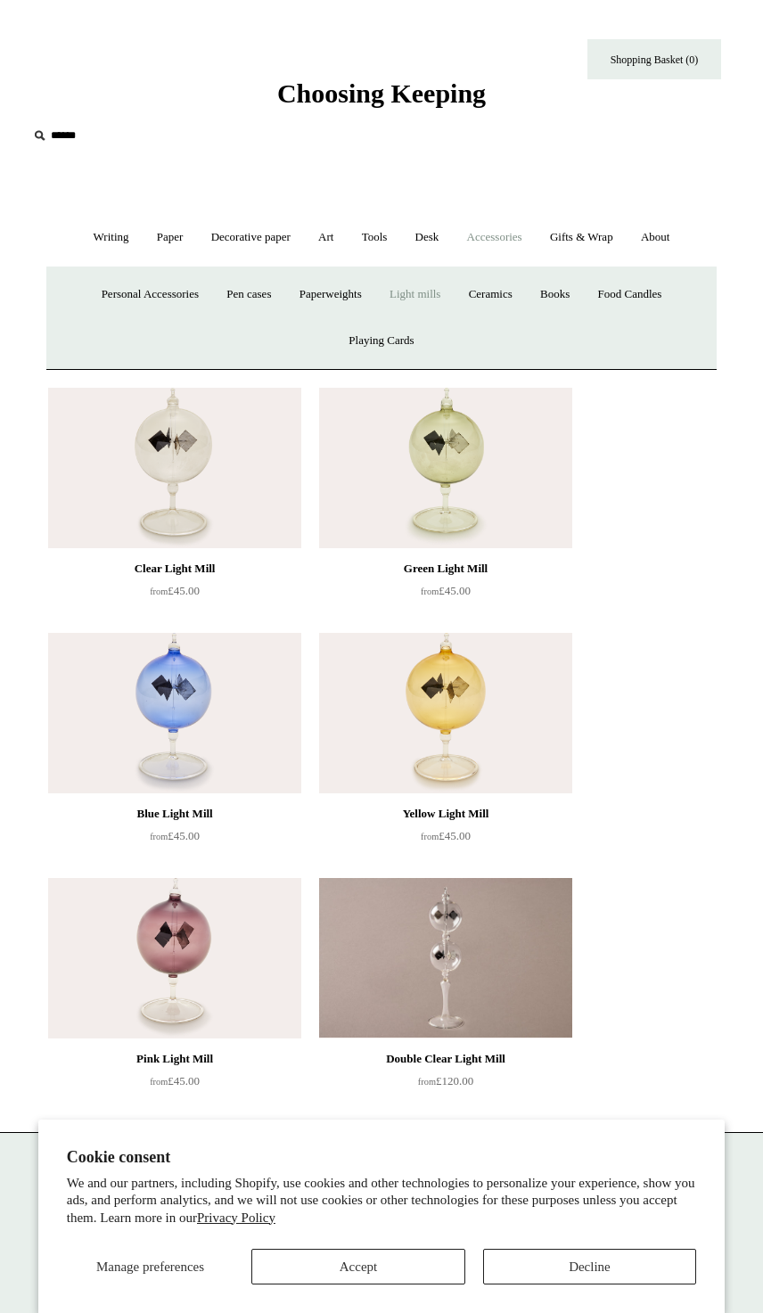
click at [520, 303] on link "Ceramics +" at bounding box center [490, 294] width 69 height 47
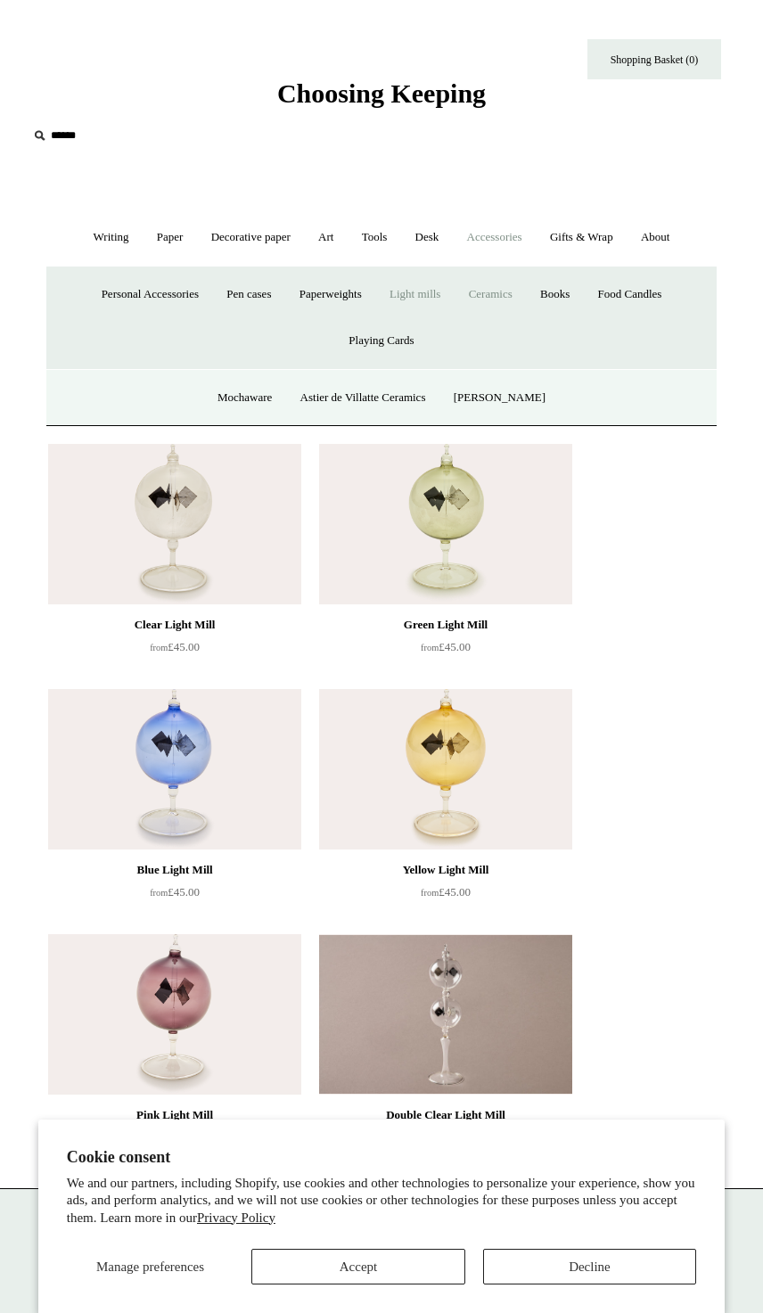
click at [655, 1267] on button "Decline" at bounding box center [589, 1267] width 213 height 36
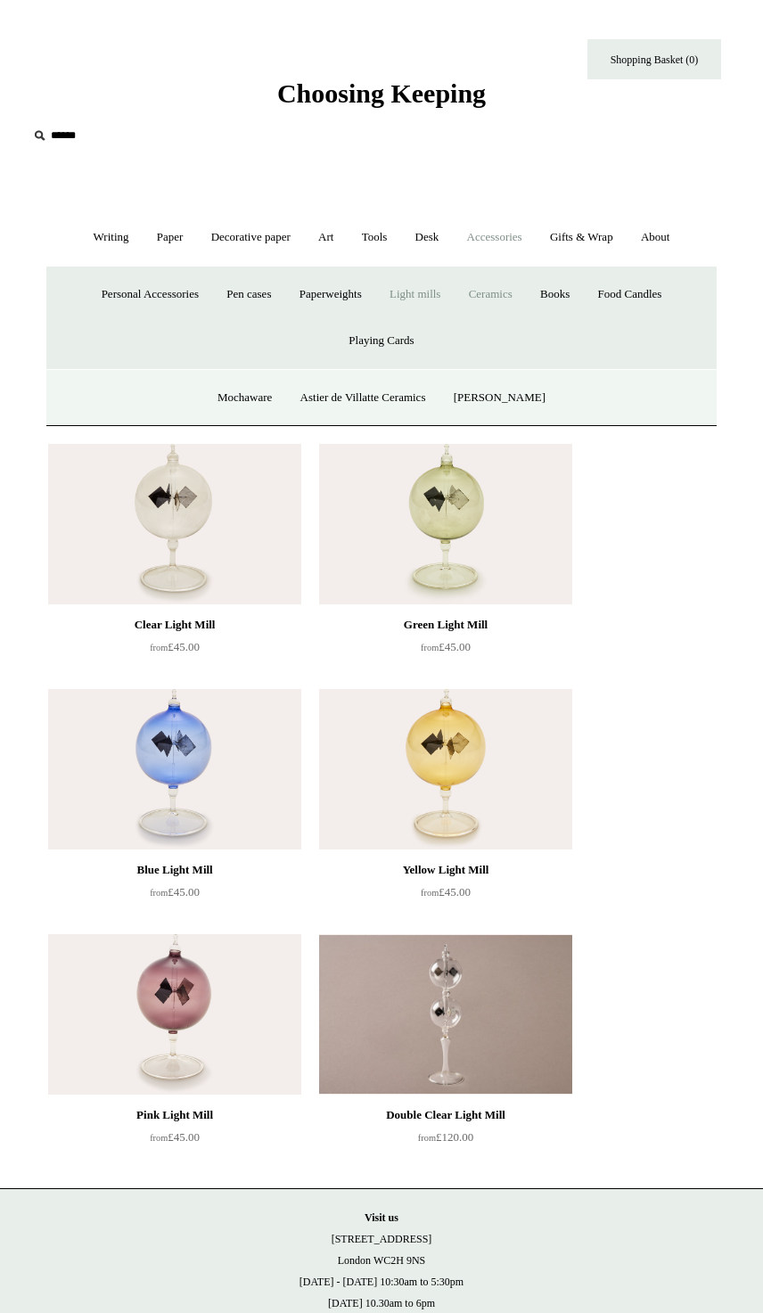
click at [417, 409] on link "Astier de Villatte Ceramics" at bounding box center [363, 397] width 151 height 47
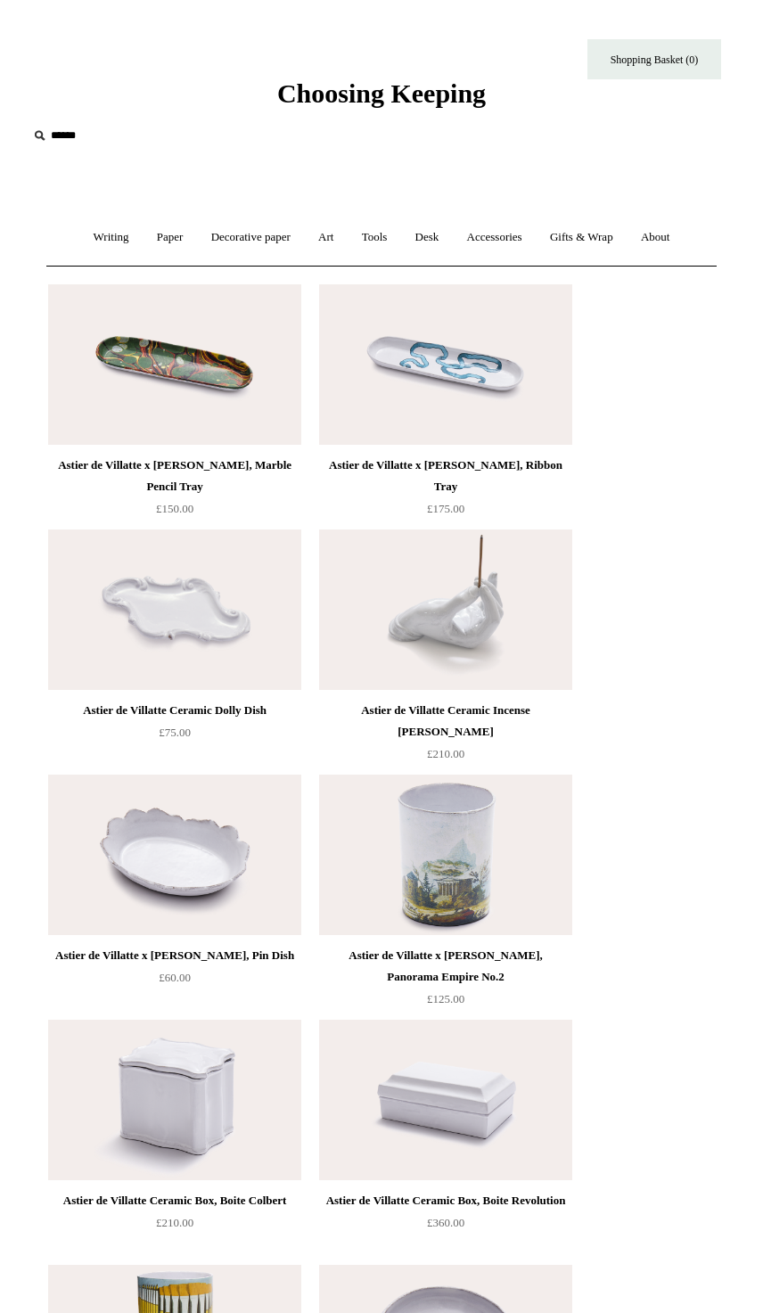
click at [615, 241] on link "Gifts & Wrap +" at bounding box center [582, 237] width 88 height 47
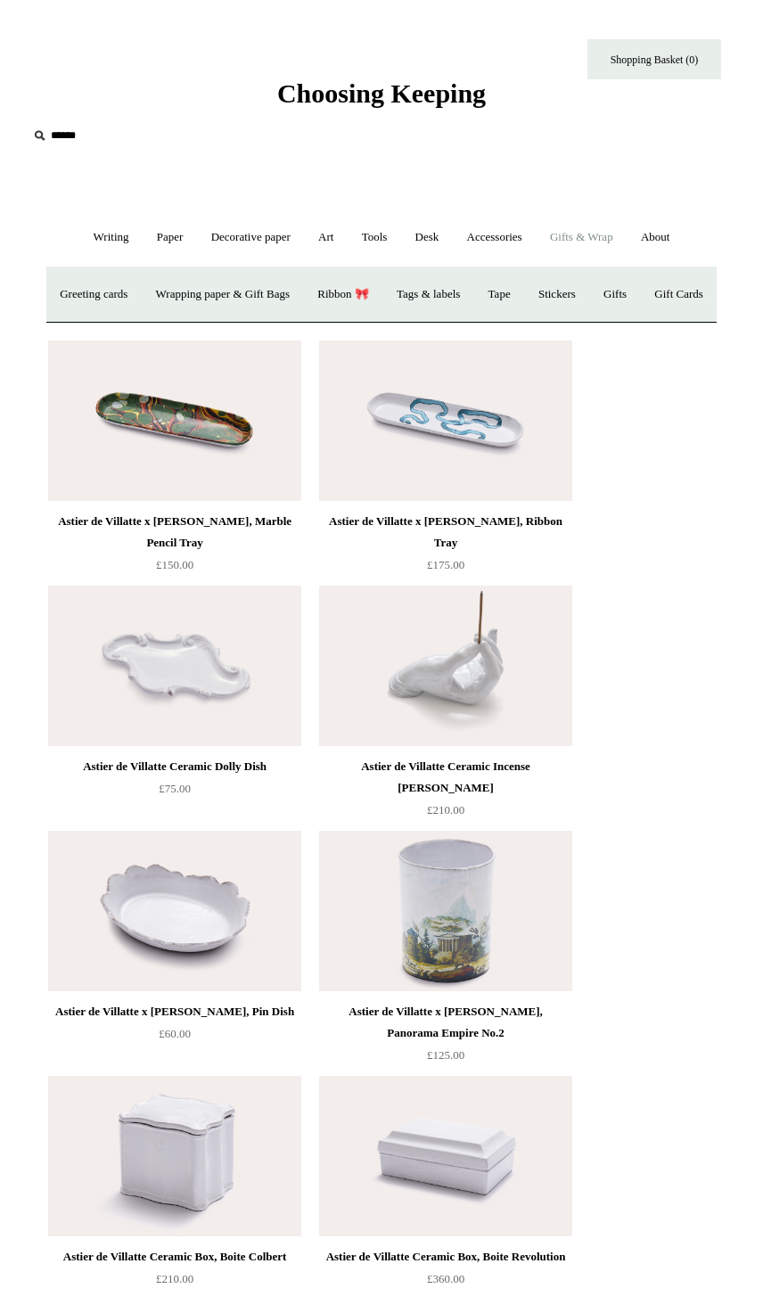
click at [472, 288] on link "Tags & labels" at bounding box center [428, 294] width 88 height 47
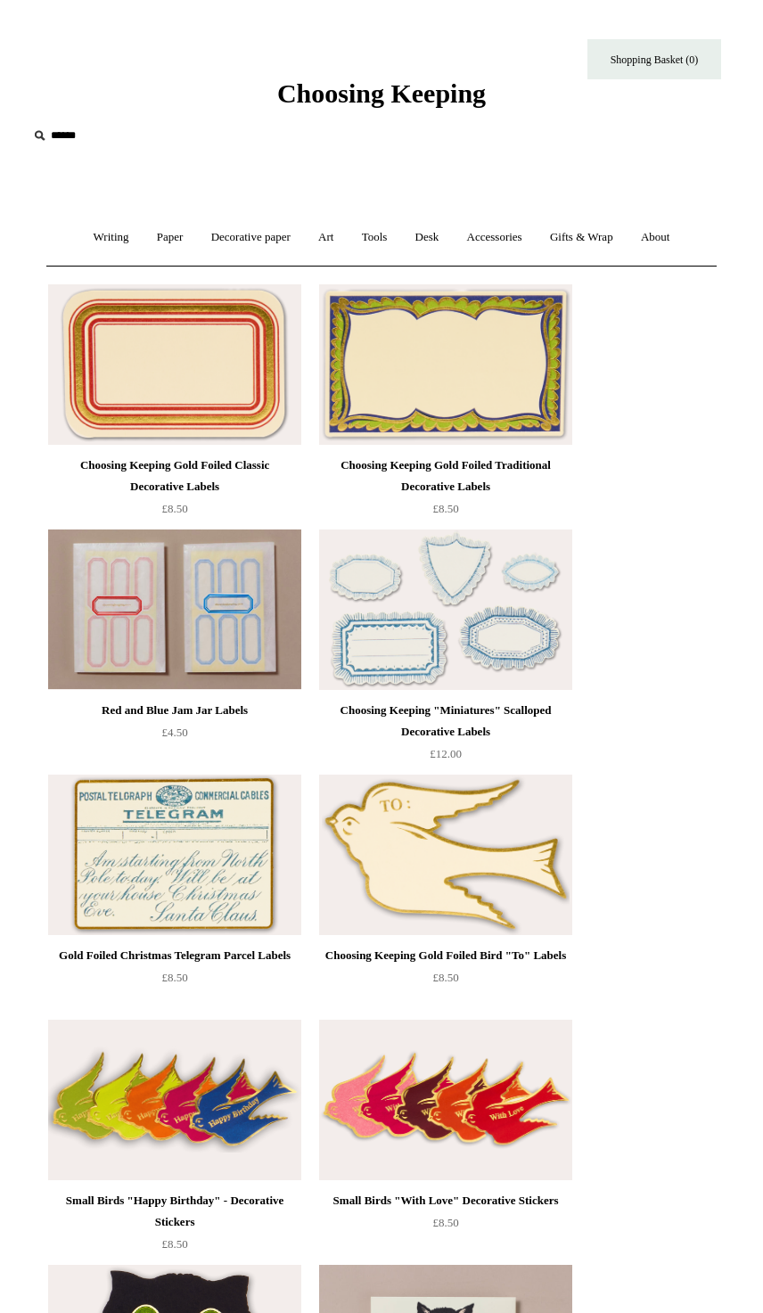
click at [622, 231] on link "Gifts & Wrap +" at bounding box center [582, 237] width 88 height 47
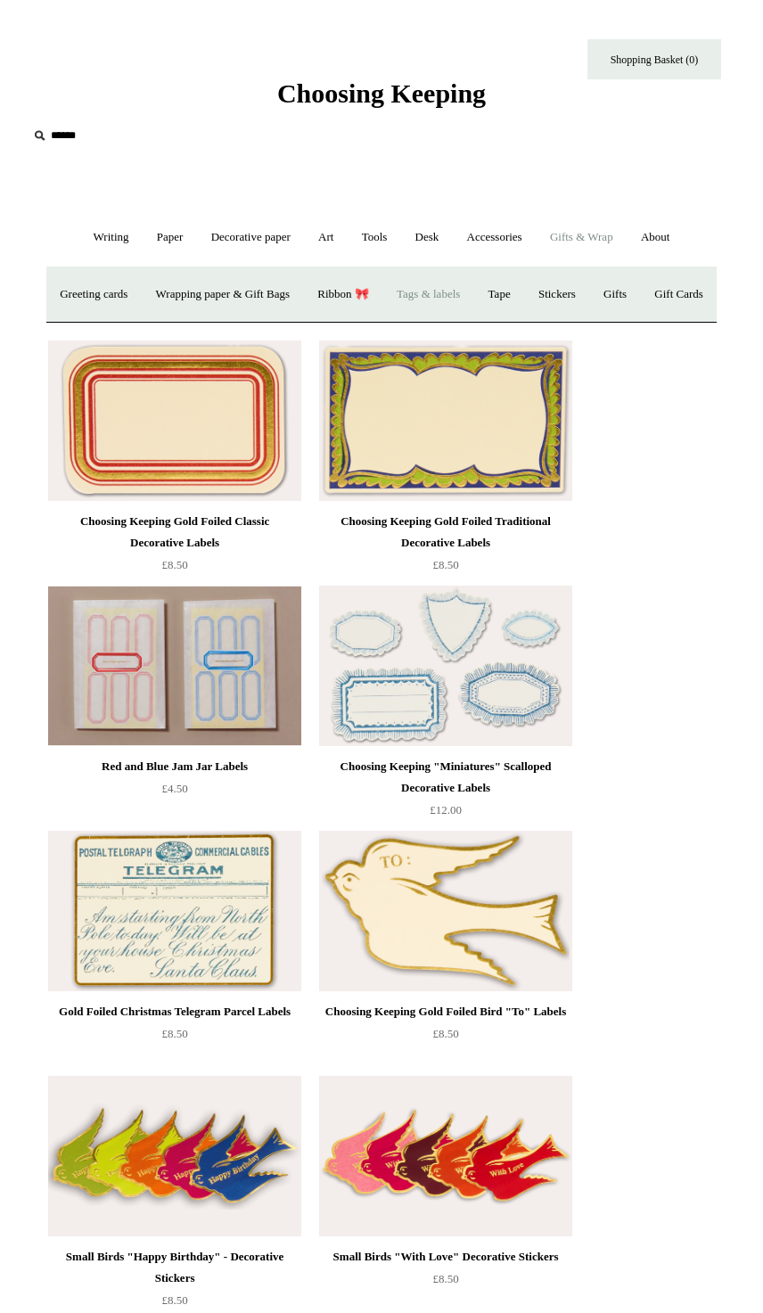
click at [639, 280] on link "Gifts +" at bounding box center [615, 294] width 48 height 47
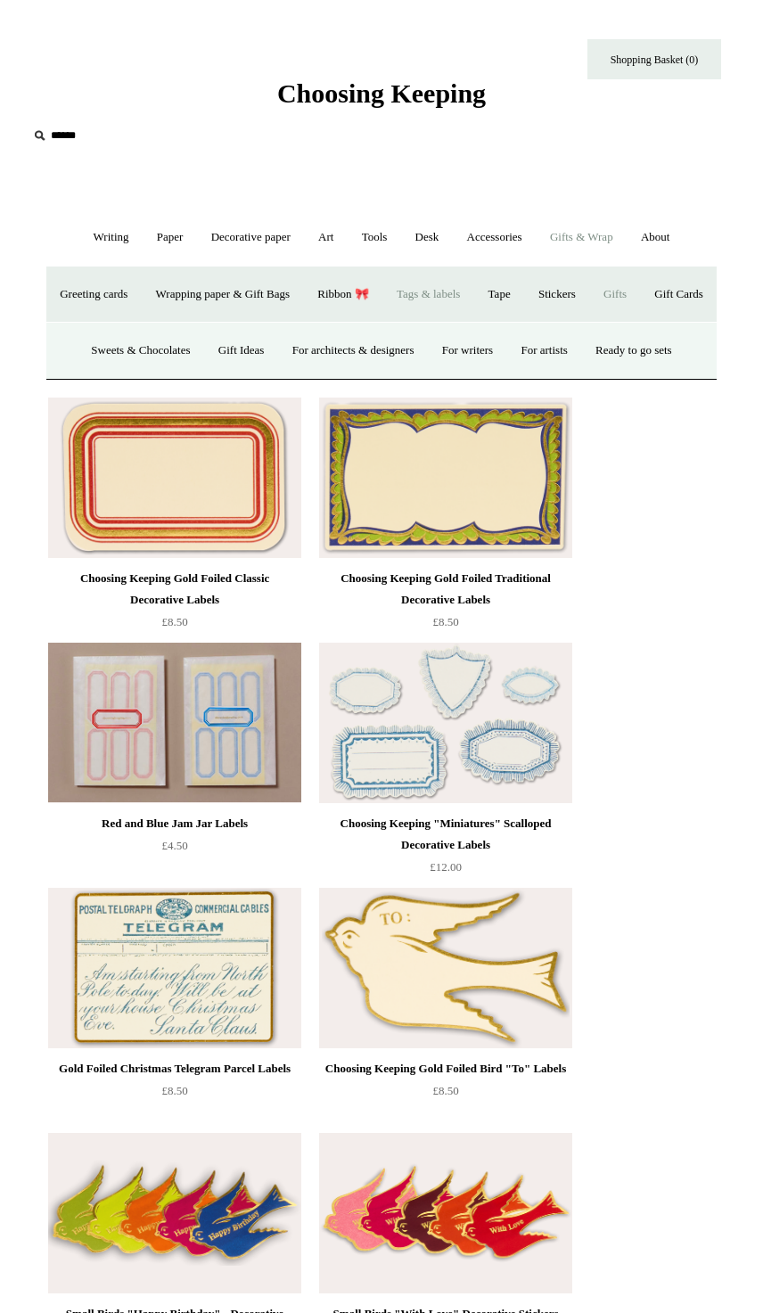
click at [588, 300] on link "Stickers" at bounding box center [557, 294] width 62 height 47
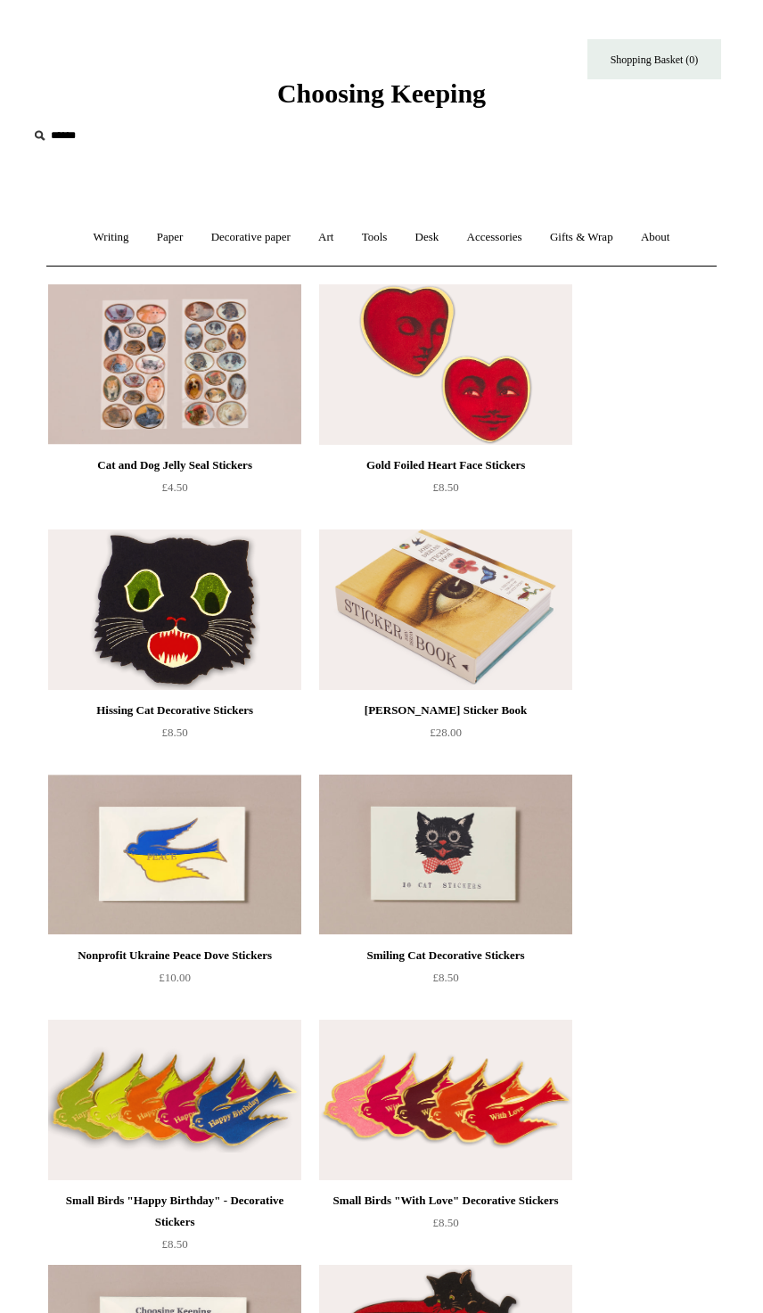
click at [616, 232] on link "Gifts & Wrap +" at bounding box center [582, 237] width 88 height 47
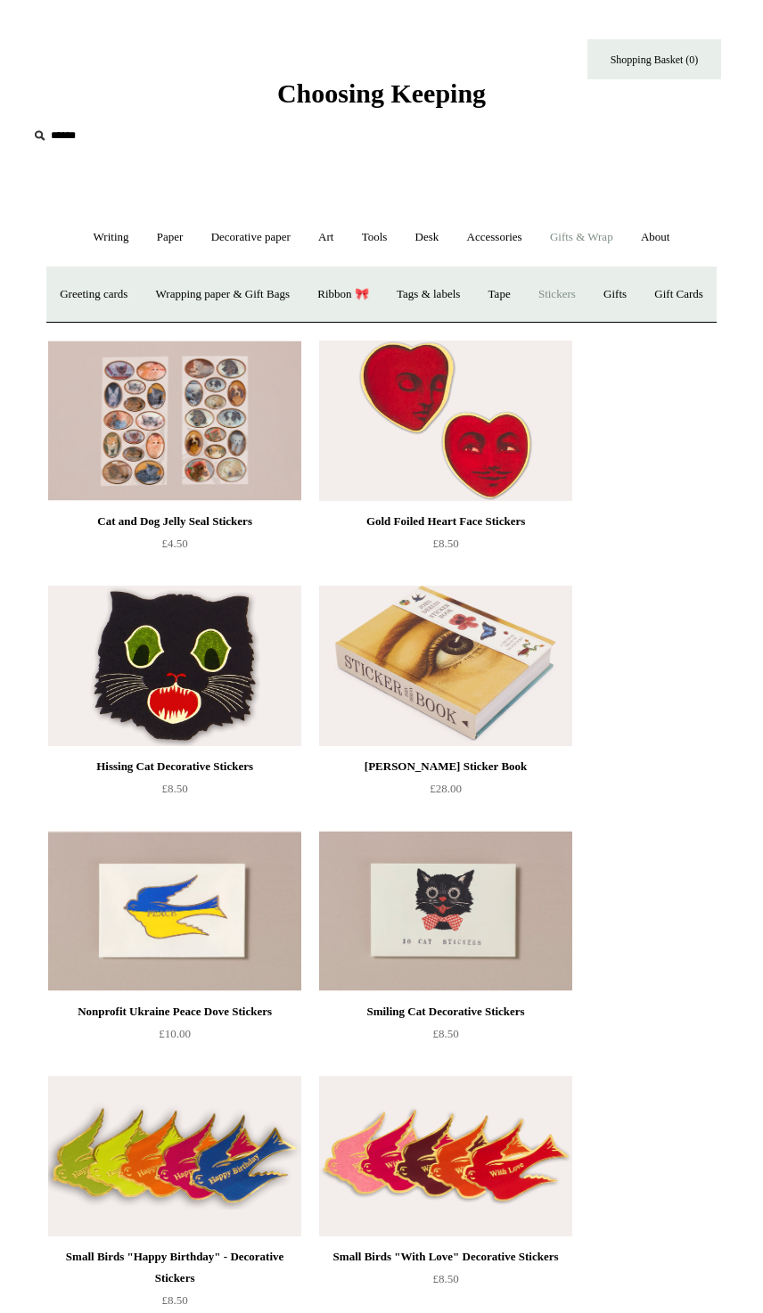
click at [302, 295] on link "Wrapping paper & Gift Bags" at bounding box center [223, 294] width 159 height 47
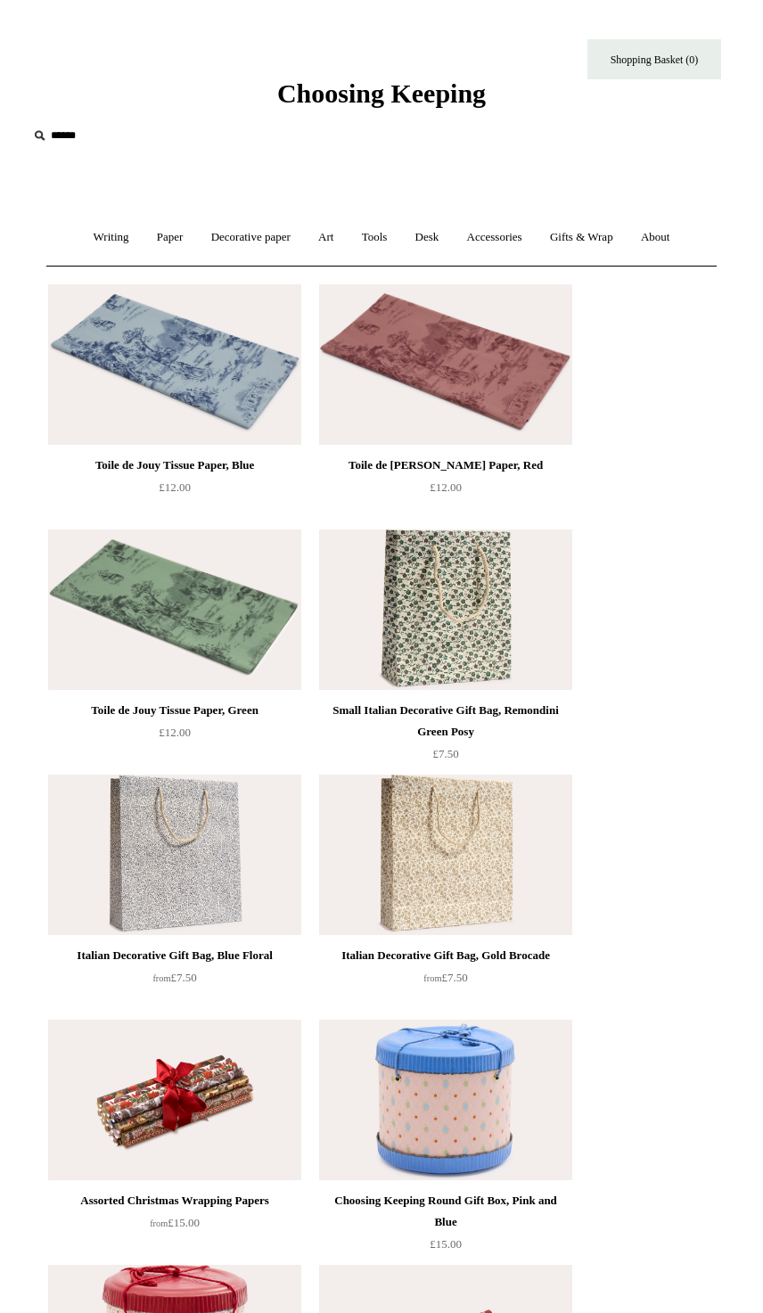
click at [615, 234] on link "Gifts & Wrap +" at bounding box center [582, 237] width 88 height 47
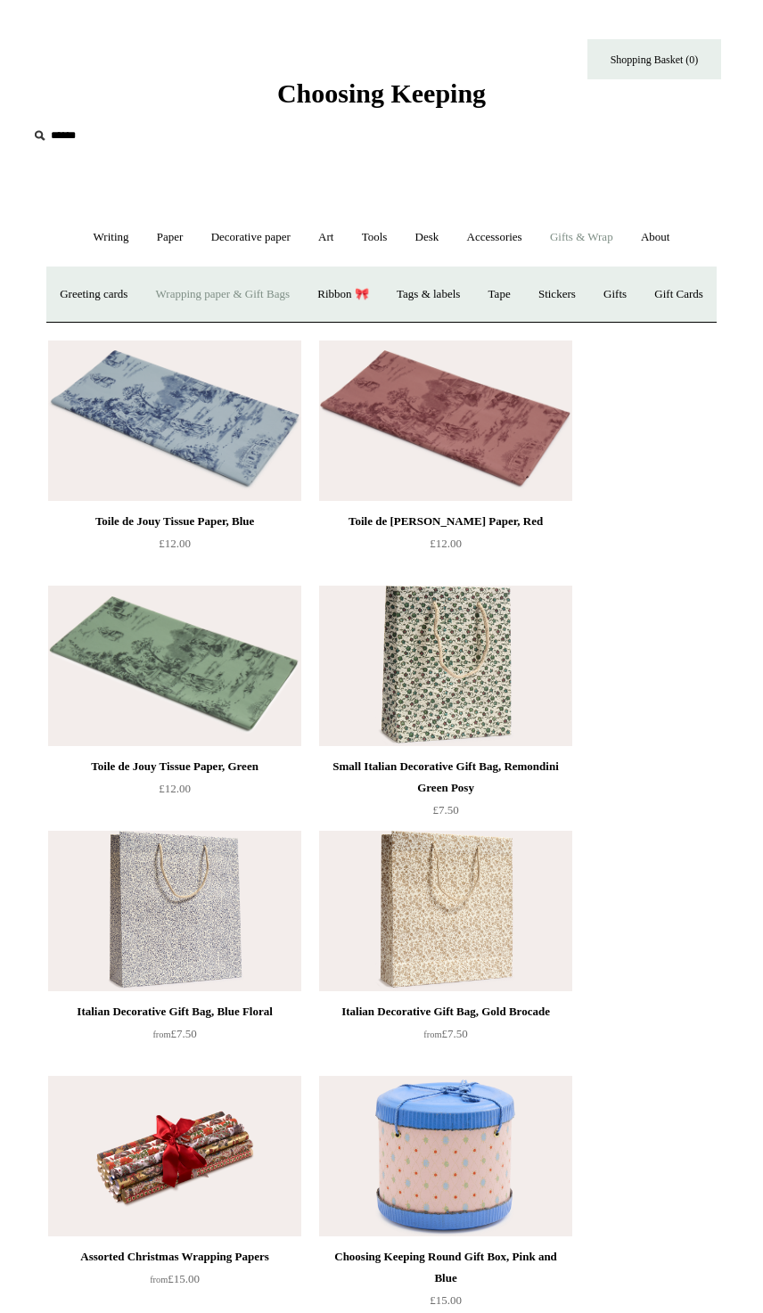
click at [113, 311] on link "Greeting cards +" at bounding box center [93, 294] width 93 height 47
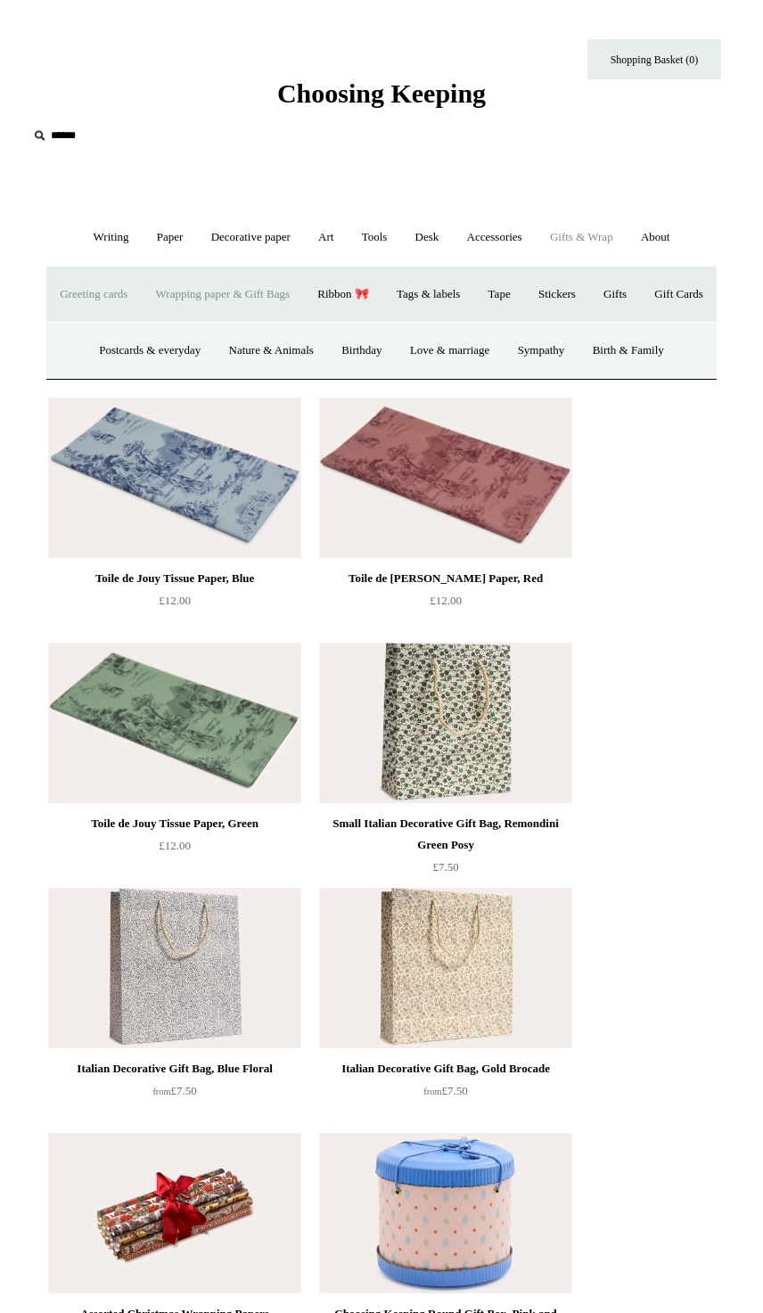
click at [160, 374] on link "Postcards & everyday" at bounding box center [149, 350] width 127 height 47
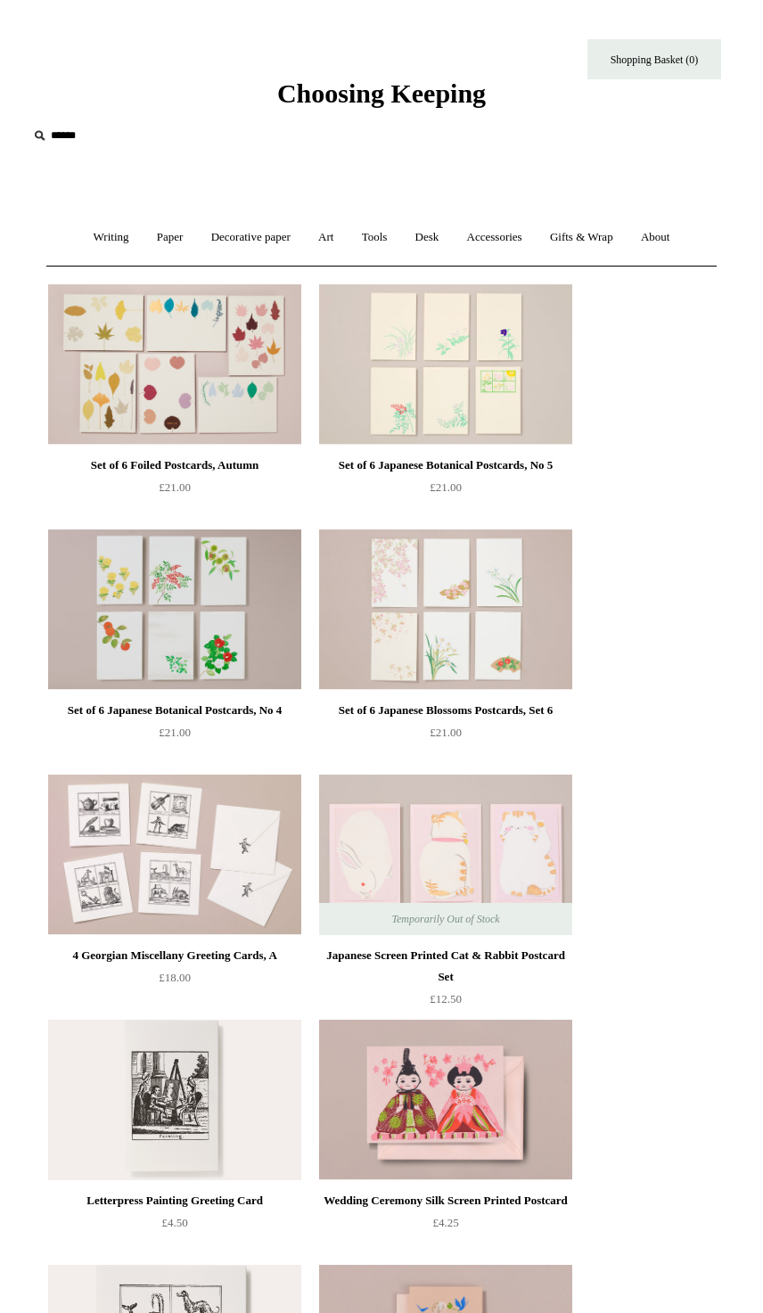
click at [518, 234] on link "Accessories +" at bounding box center [495, 237] width 80 height 47
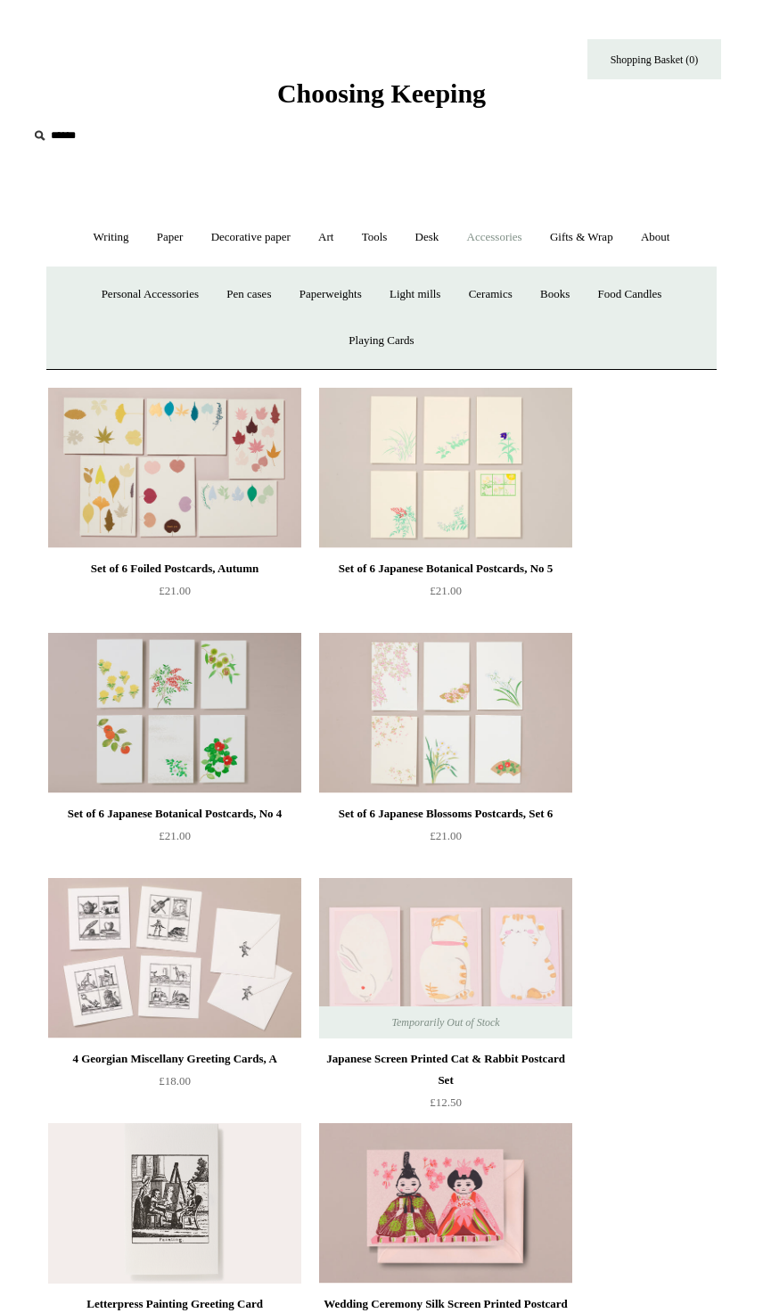
click at [235, 293] on link "Pen cases" at bounding box center [249, 294] width 70 height 47
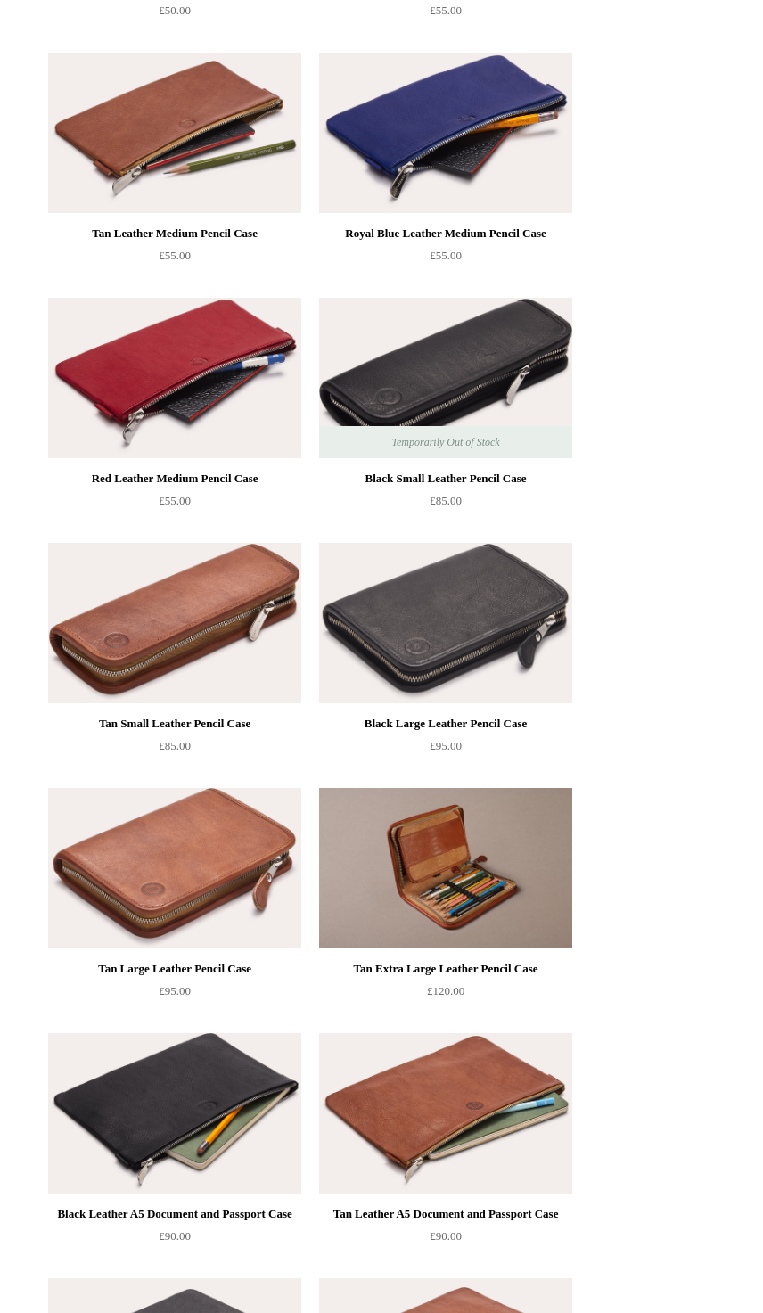
scroll to position [1670, 0]
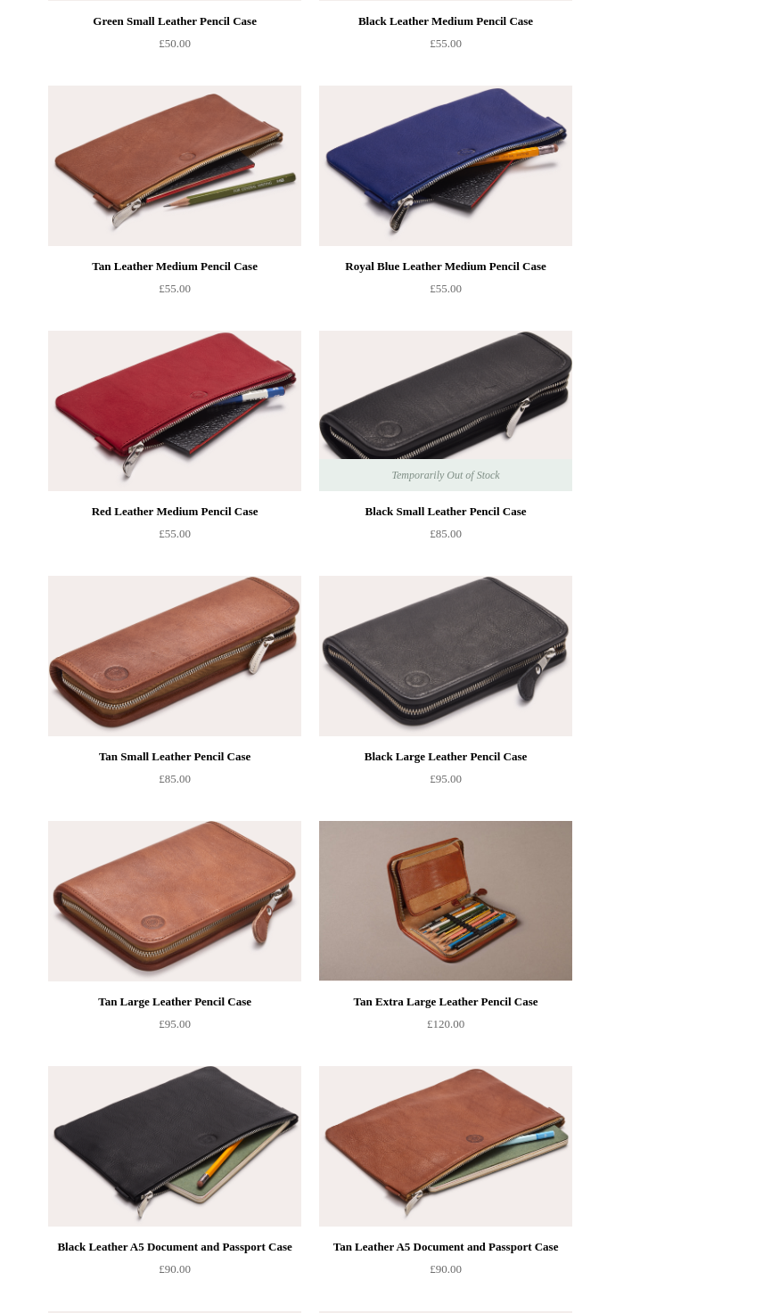
click at [525, 690] on img at bounding box center [445, 656] width 253 height 160
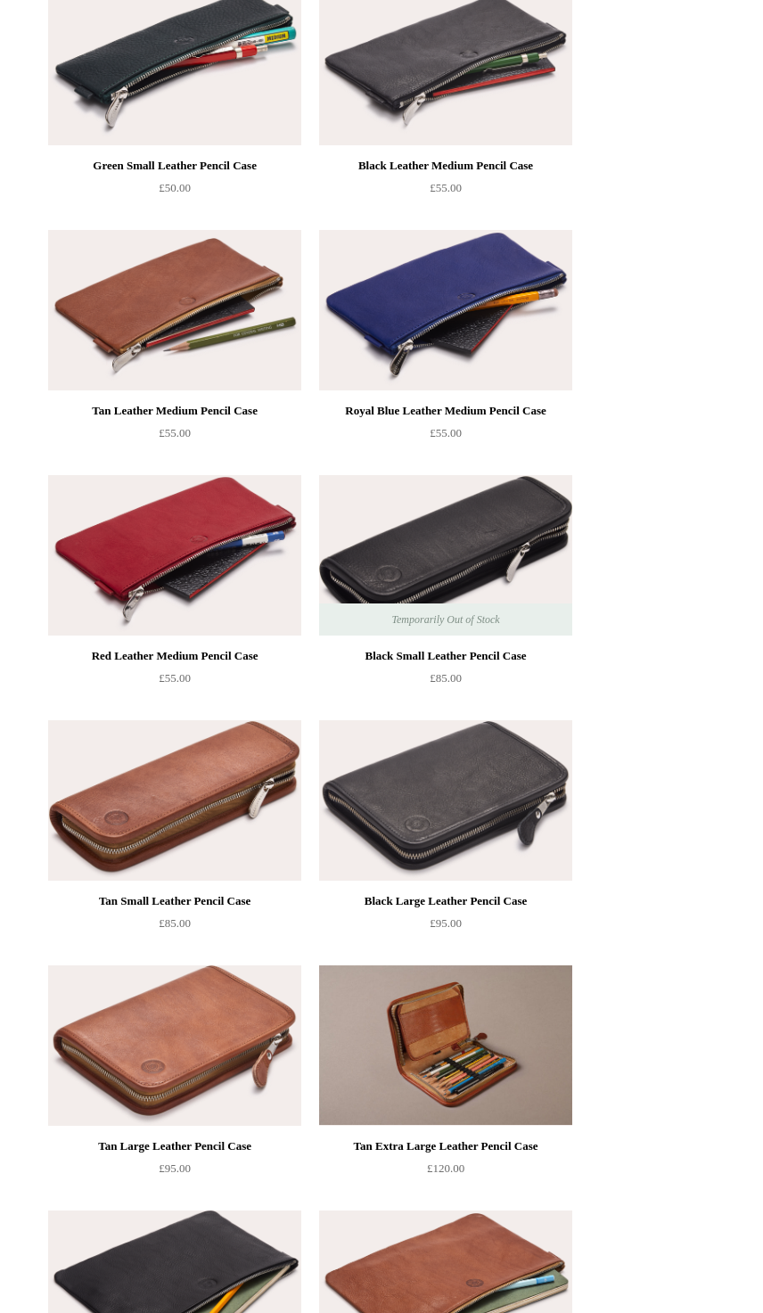
scroll to position [1524, 0]
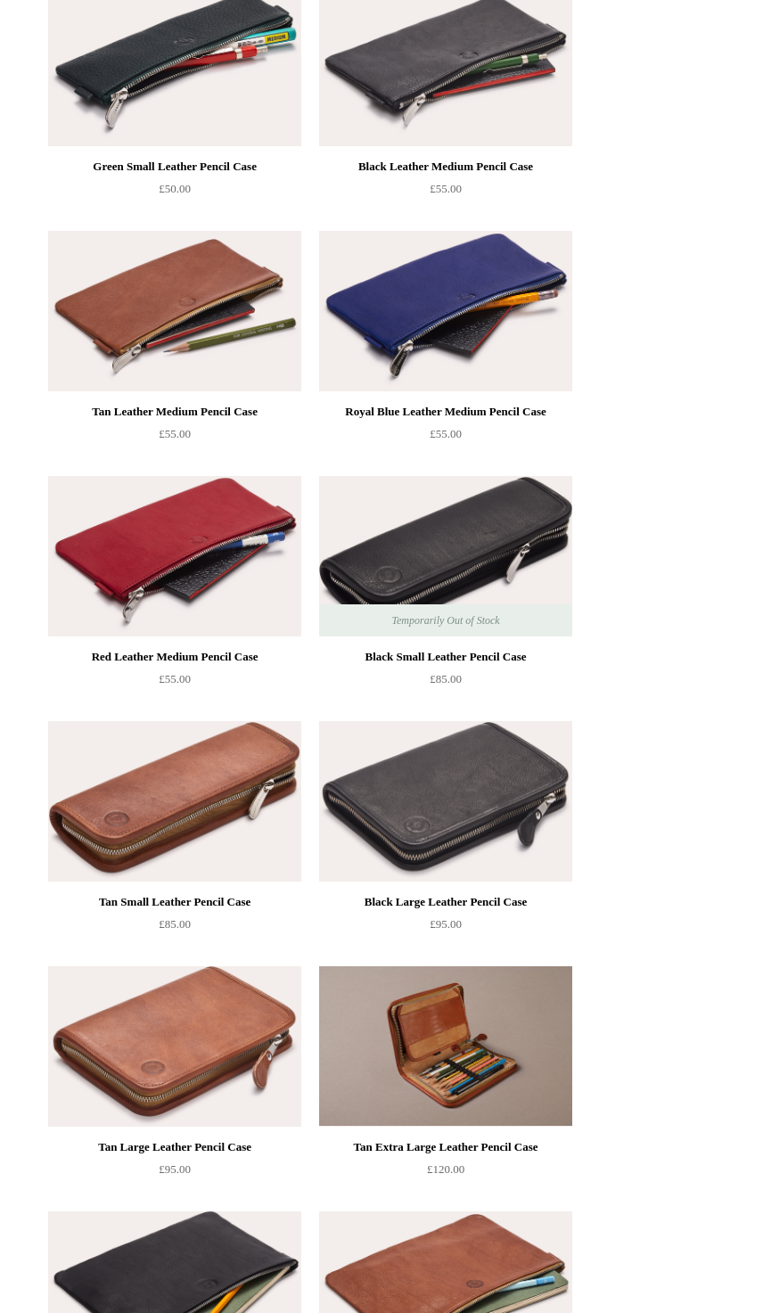
click at [119, 1087] on img at bounding box center [174, 1046] width 253 height 160
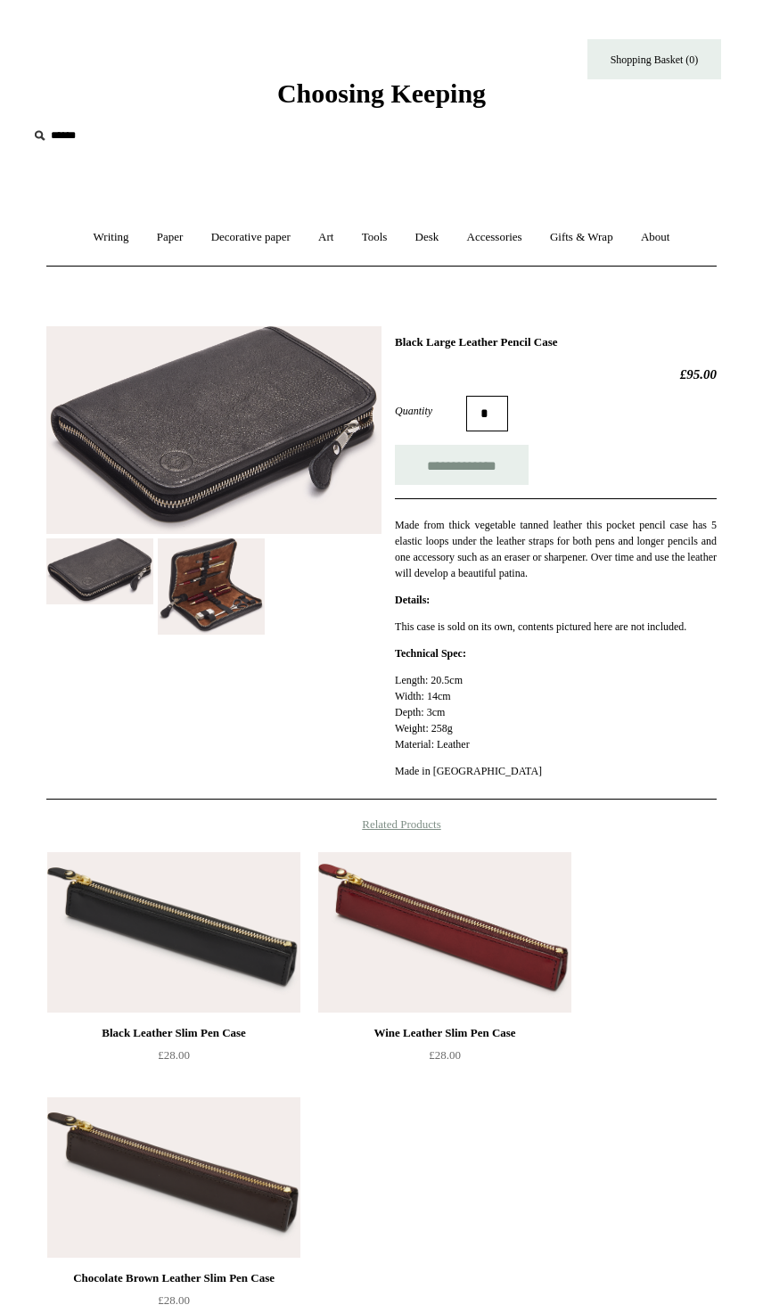
click at [252, 609] on img at bounding box center [211, 586] width 107 height 97
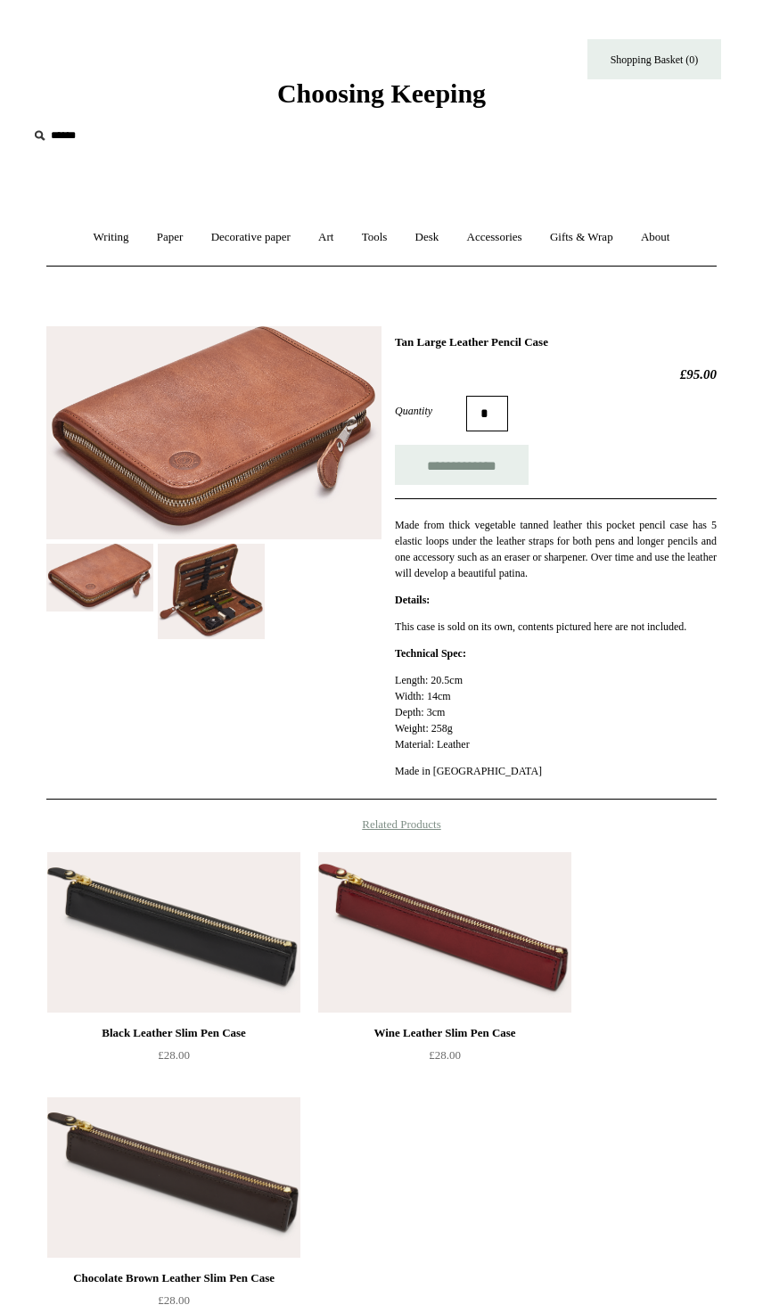
click at [200, 602] on img at bounding box center [211, 591] width 107 height 95
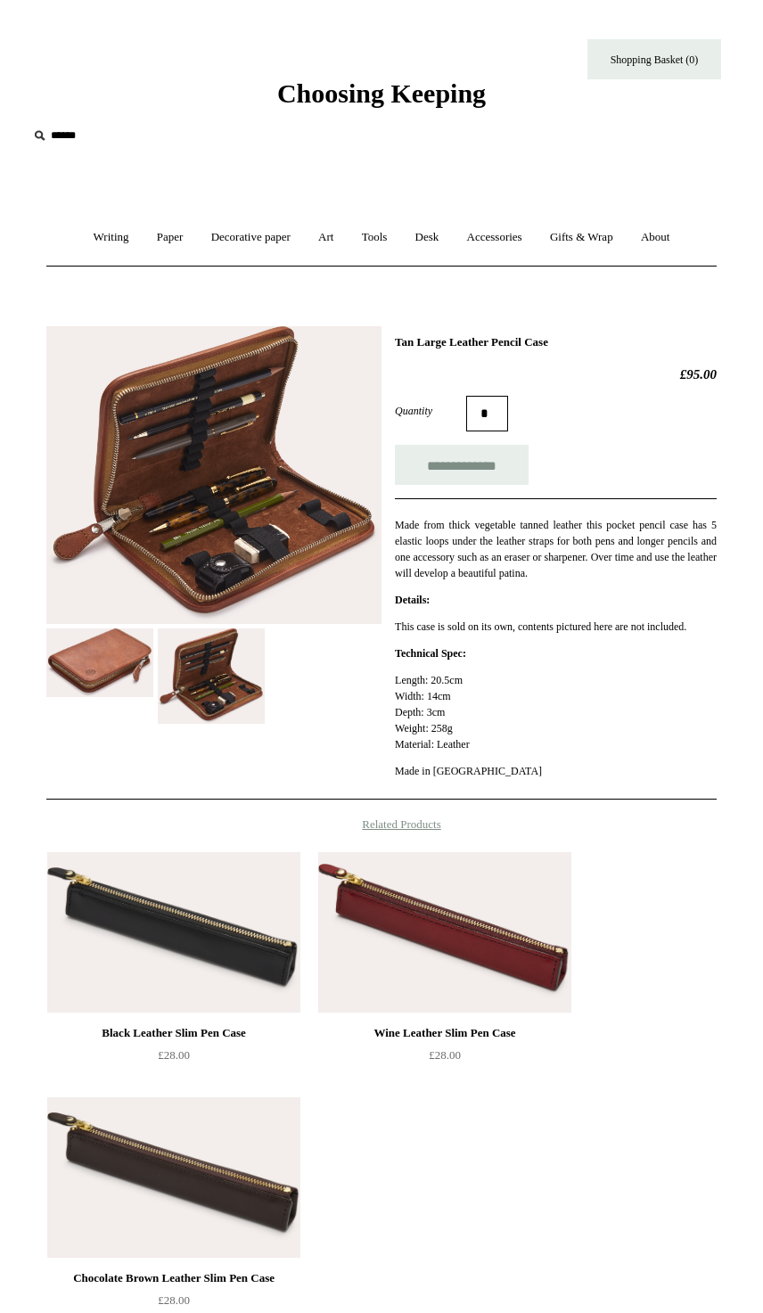
click at [94, 680] on img at bounding box center [99, 662] width 107 height 68
